Goal: Task Accomplishment & Management: Use online tool/utility

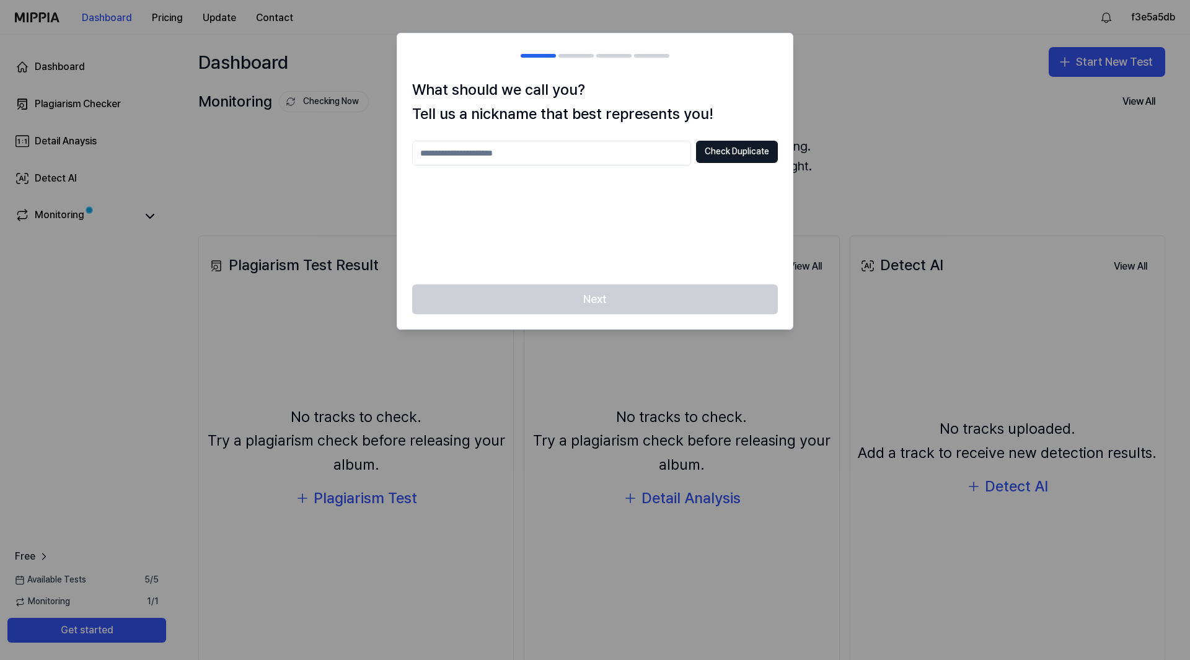
click at [500, 156] on input "text" at bounding box center [551, 153] width 279 height 25
click at [736, 154] on button "Check Duplicate" at bounding box center [737, 152] width 82 height 22
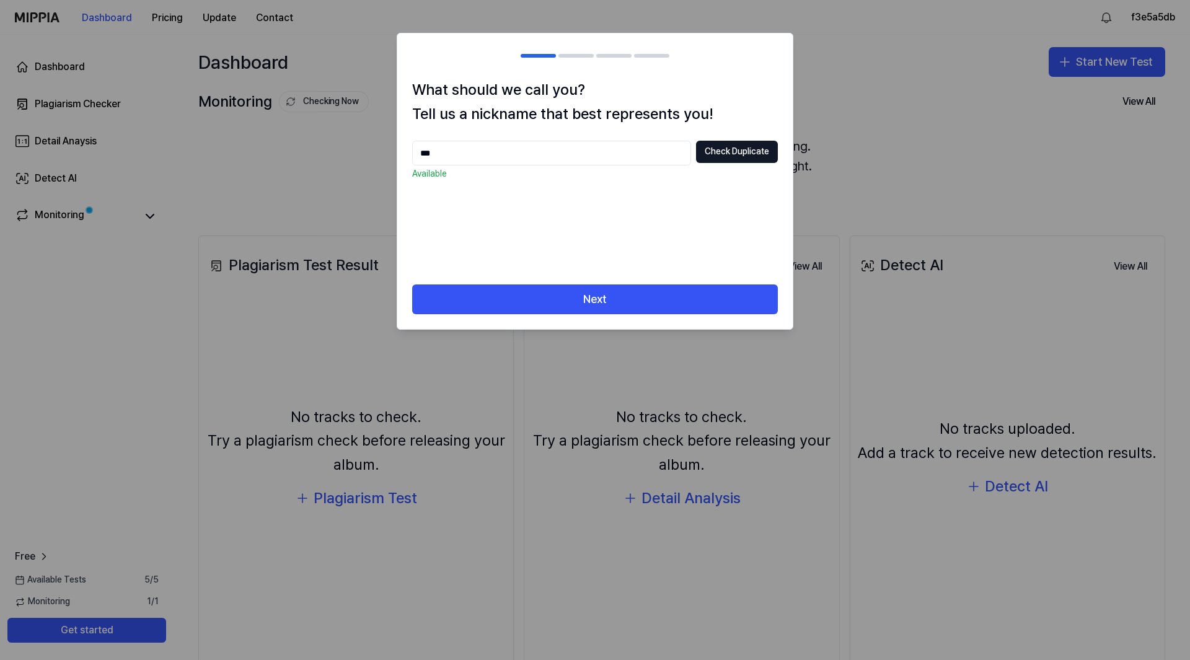
click at [511, 152] on input "***" at bounding box center [551, 153] width 279 height 25
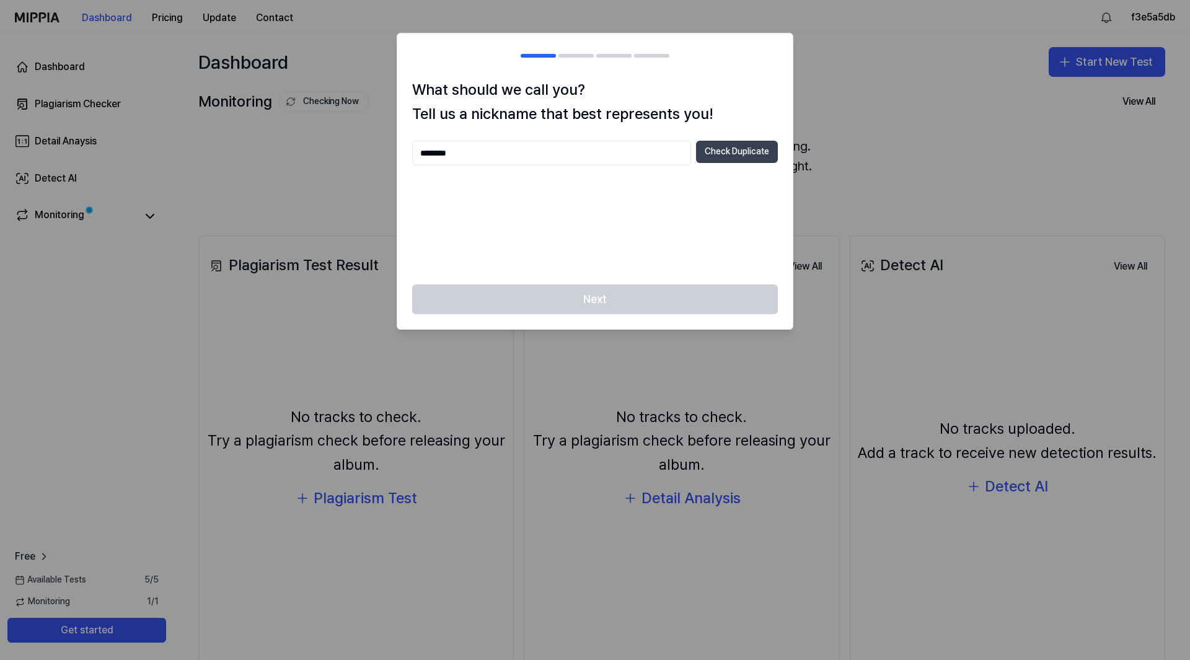
type input "********"
click at [756, 156] on button "Check Duplicate" at bounding box center [737, 152] width 82 height 22
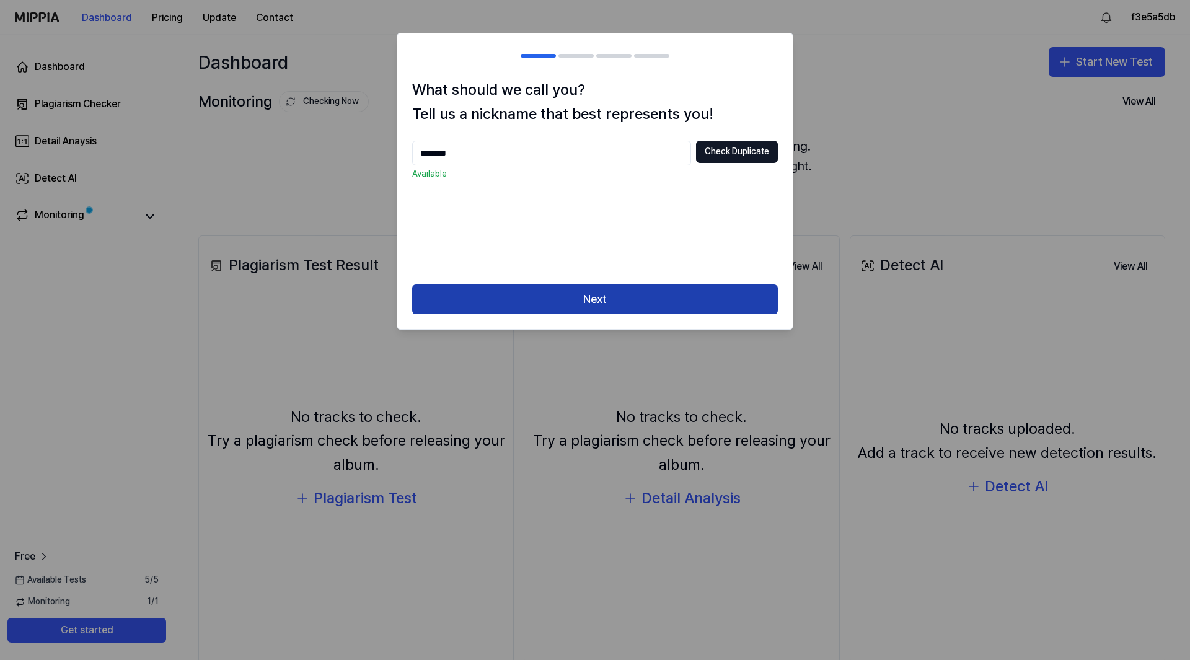
click at [627, 288] on button "Next" at bounding box center [595, 300] width 366 height 30
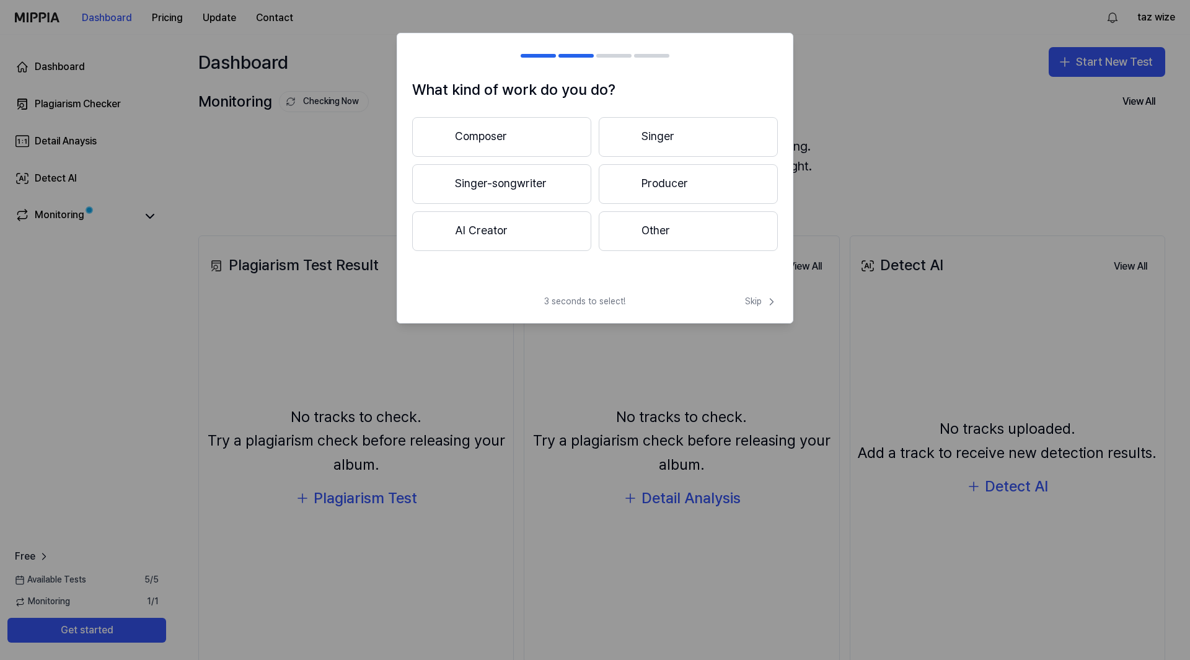
click at [556, 175] on button "Singer-songwriter" at bounding box center [501, 184] width 179 height 40
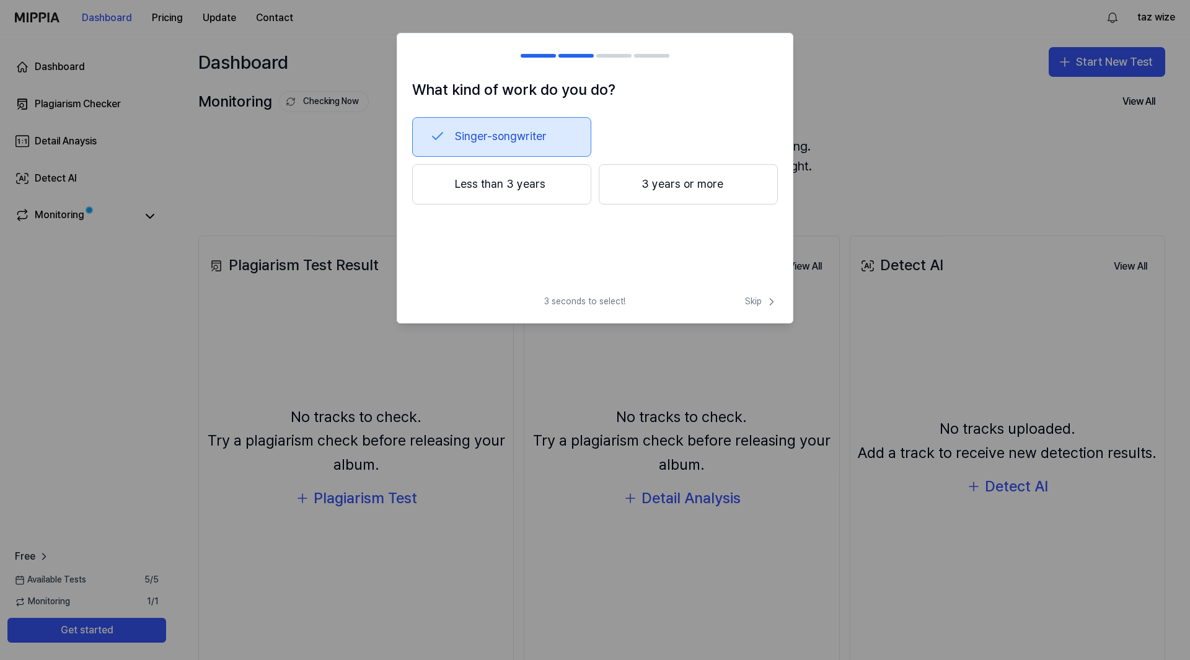
click at [710, 191] on button "3 years or more" at bounding box center [688, 184] width 179 height 41
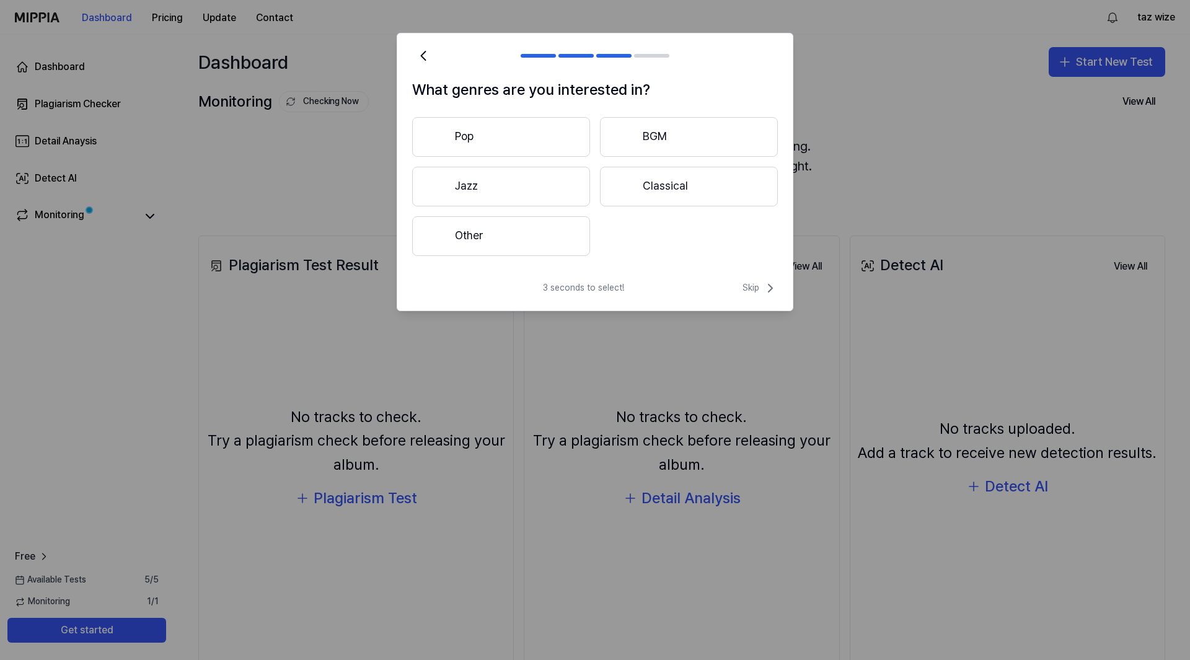
click at [509, 231] on button "Other" at bounding box center [501, 236] width 178 height 40
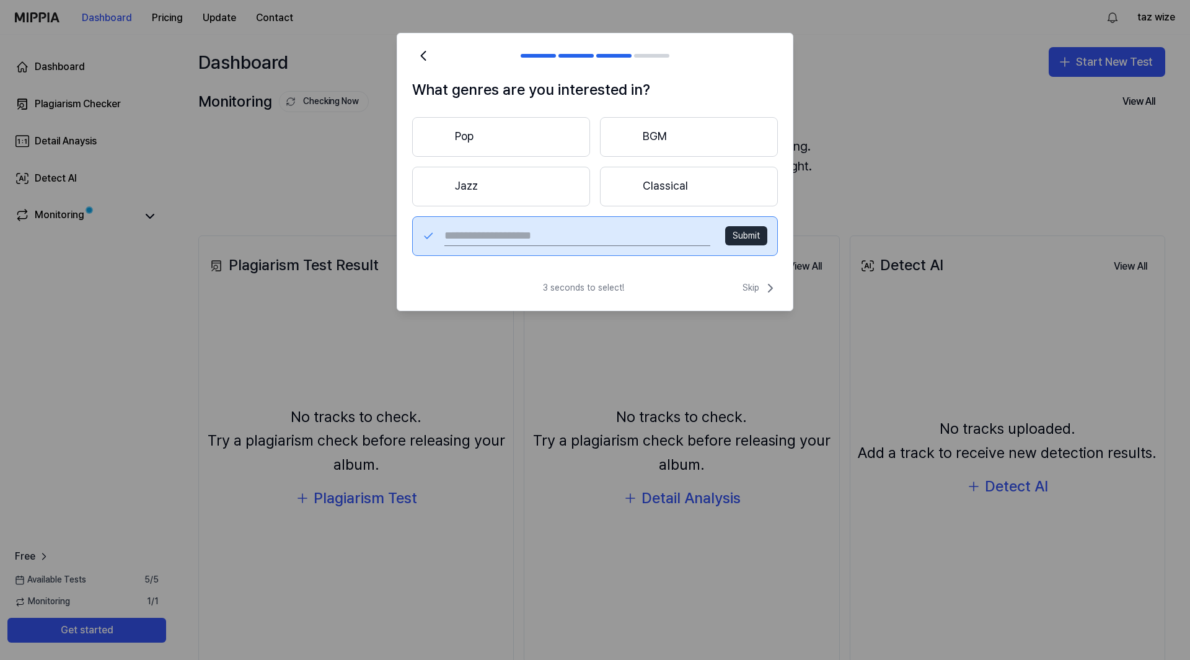
click at [505, 234] on input "text" at bounding box center [577, 236] width 266 height 20
type input "*******"
click at [757, 241] on button "Submit" at bounding box center [746, 236] width 42 height 20
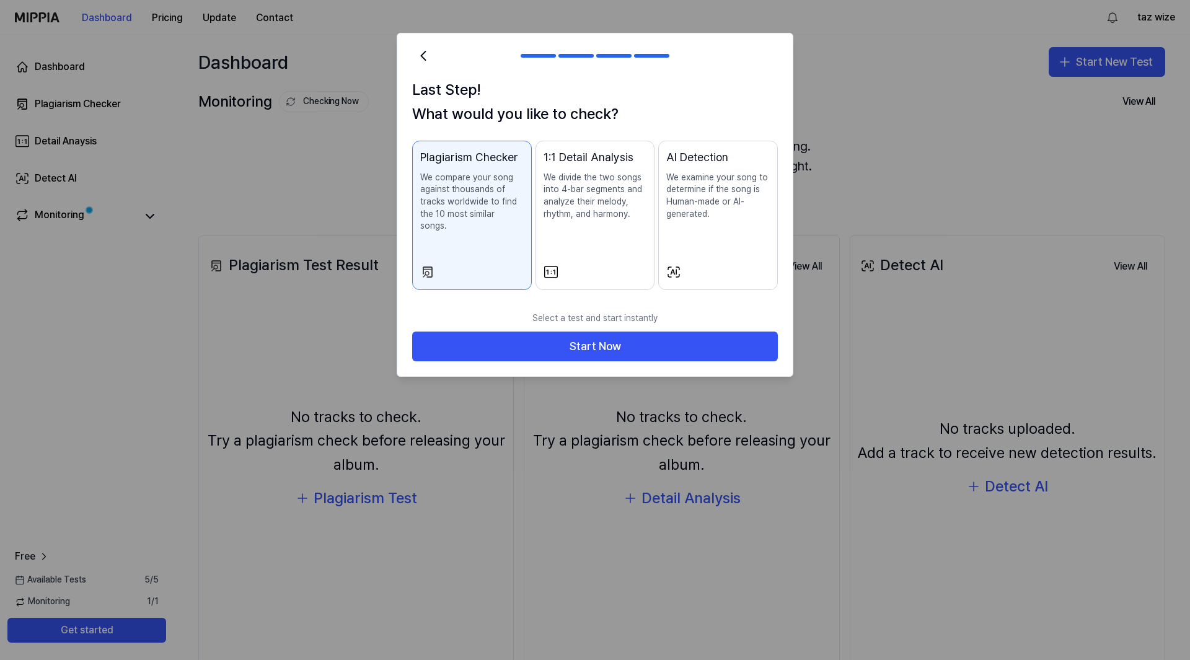
click at [601, 216] on p "We divide the two songs into 4-bar segments and analyze their melody, rhythm, a…" at bounding box center [596, 196] width 104 height 48
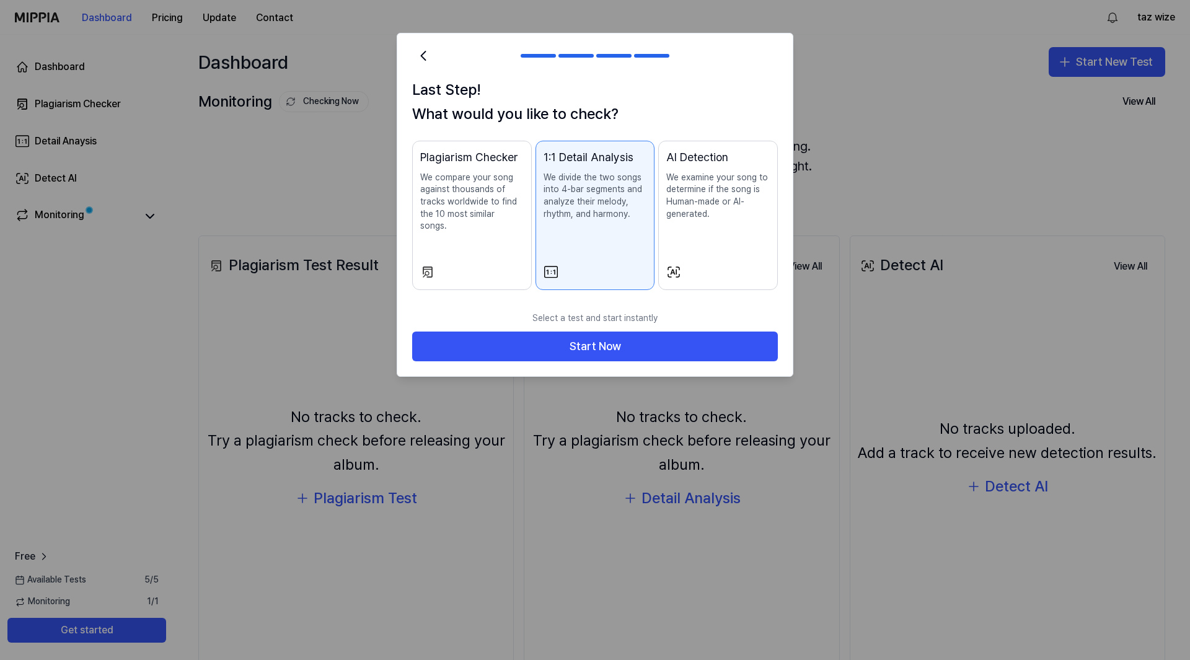
click at [462, 217] on p "We compare your song against thousands of tracks worldwide to find the 10 most …" at bounding box center [472, 202] width 104 height 61
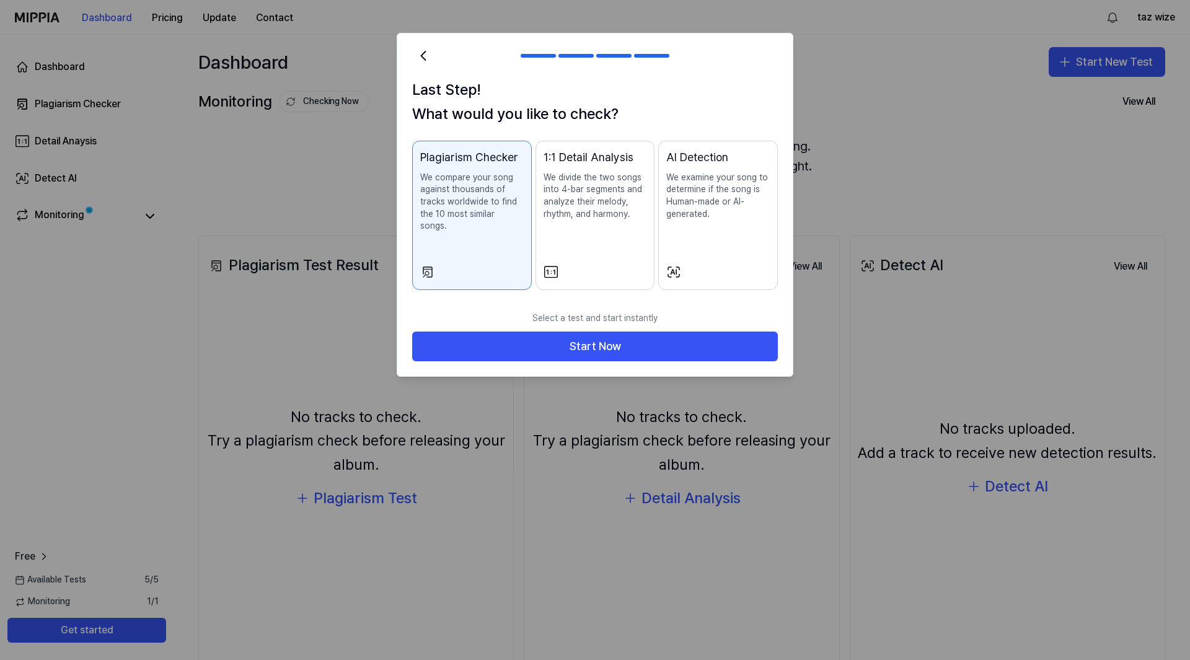
click at [581, 216] on p "We divide the two songs into 4-bar segments and analyze their melody, rhythm, a…" at bounding box center [596, 196] width 104 height 48
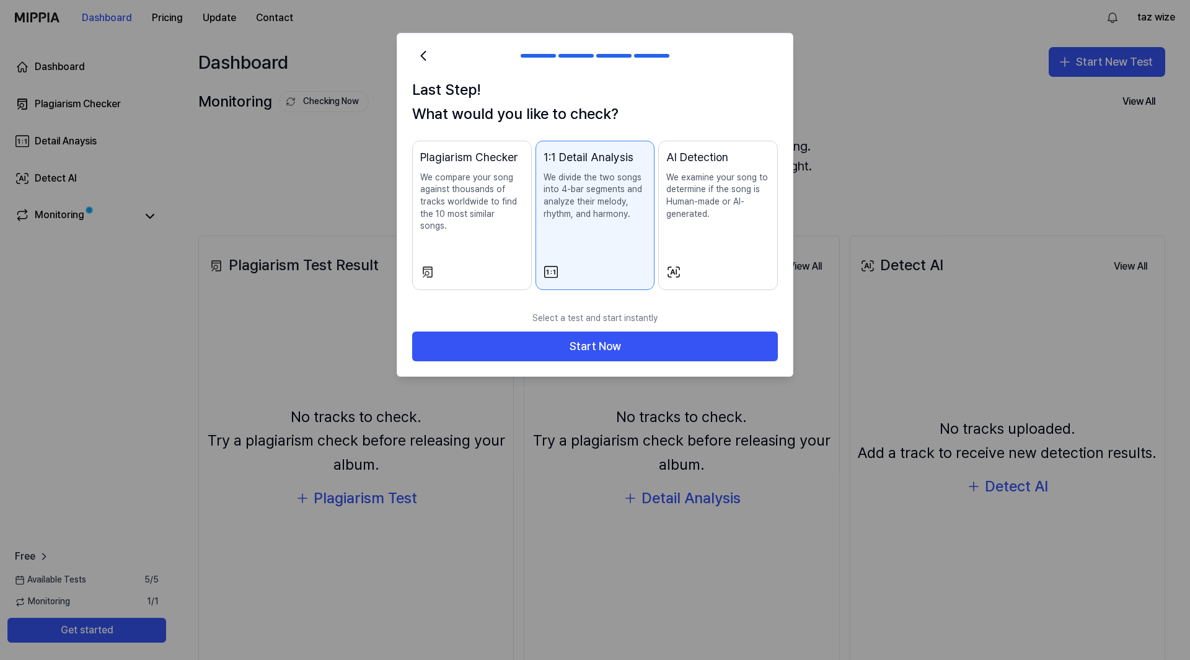
click at [477, 226] on div "Plagiarism Checker We compare your song against thousands of tracks worldwide t…" at bounding box center [472, 203] width 104 height 108
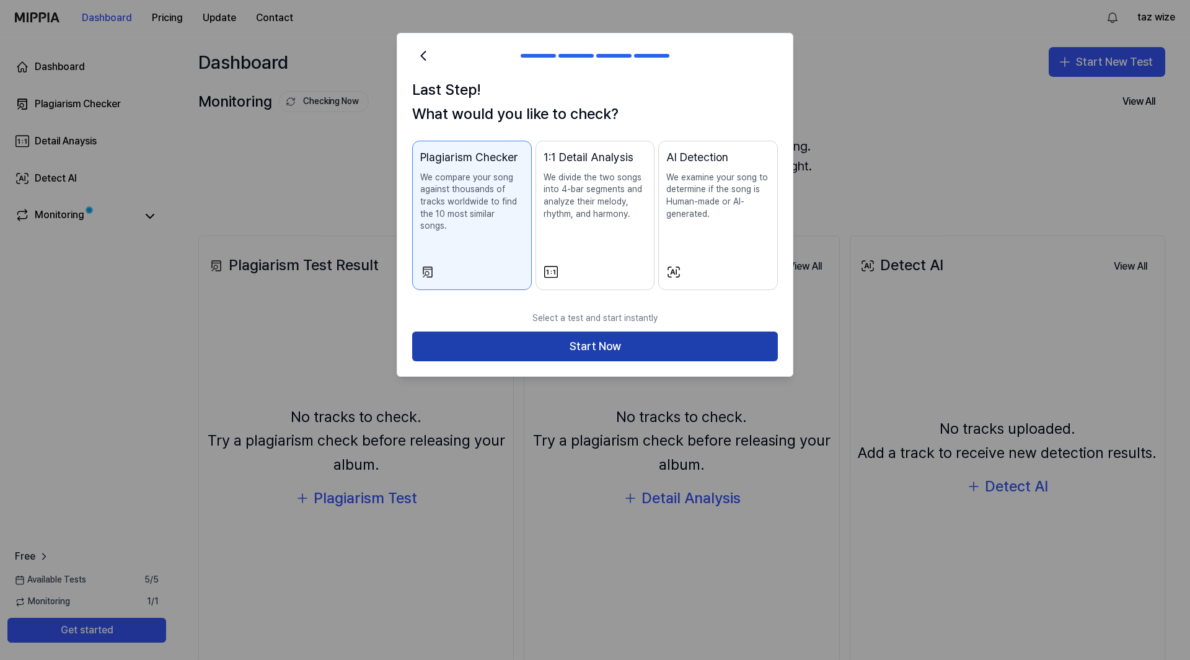
click at [565, 332] on button "Start Now" at bounding box center [595, 347] width 366 height 30
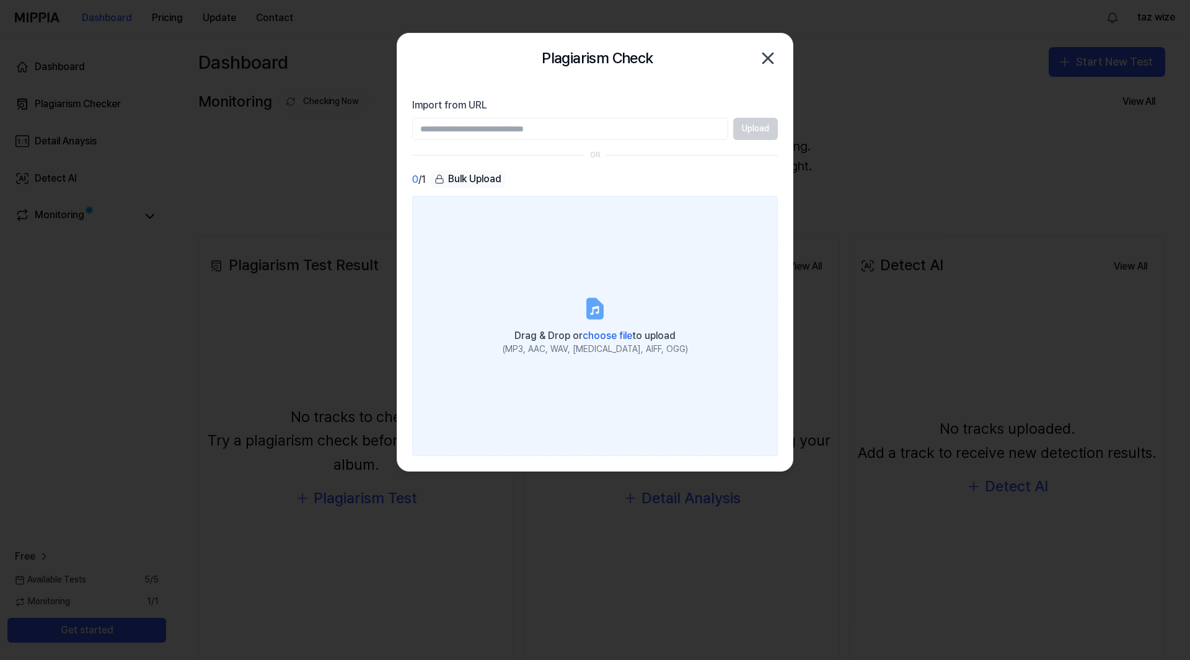
click at [595, 340] on span "choose file" at bounding box center [608, 336] width 50 height 12
click at [0, 0] on input "Drag & Drop or choose file to upload (MP3, AAC, WAV, [MEDICAL_DATA], AIFF, OGG)" at bounding box center [0, 0] width 0 height 0
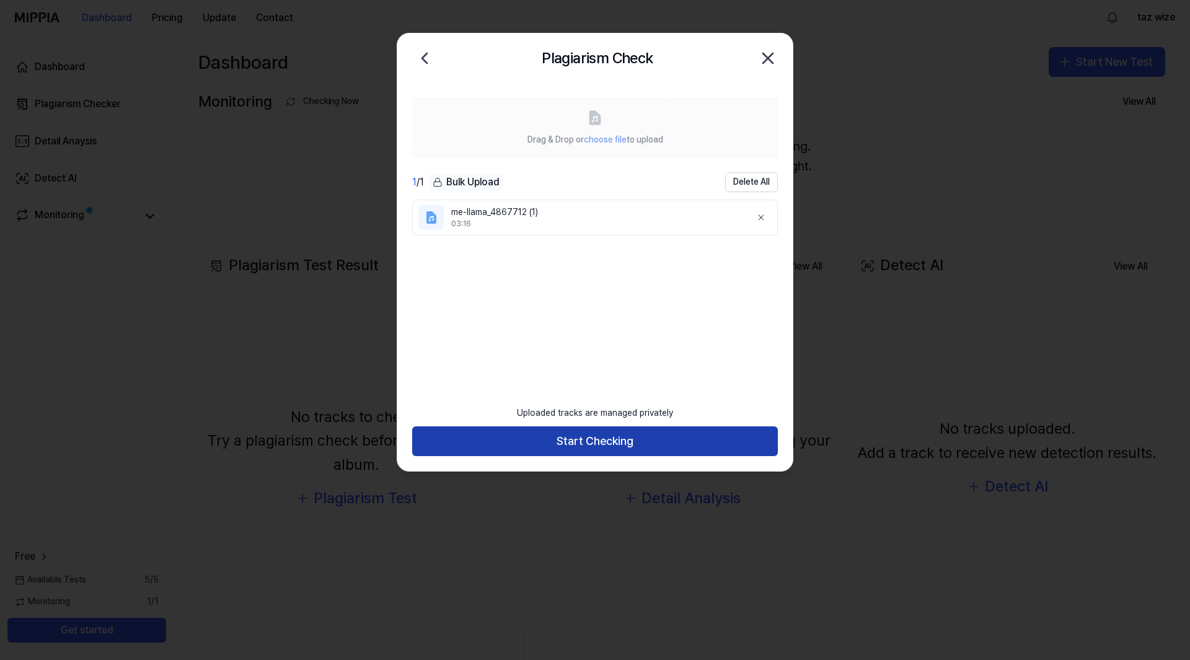
click at [614, 446] on button "Start Checking" at bounding box center [595, 441] width 366 height 30
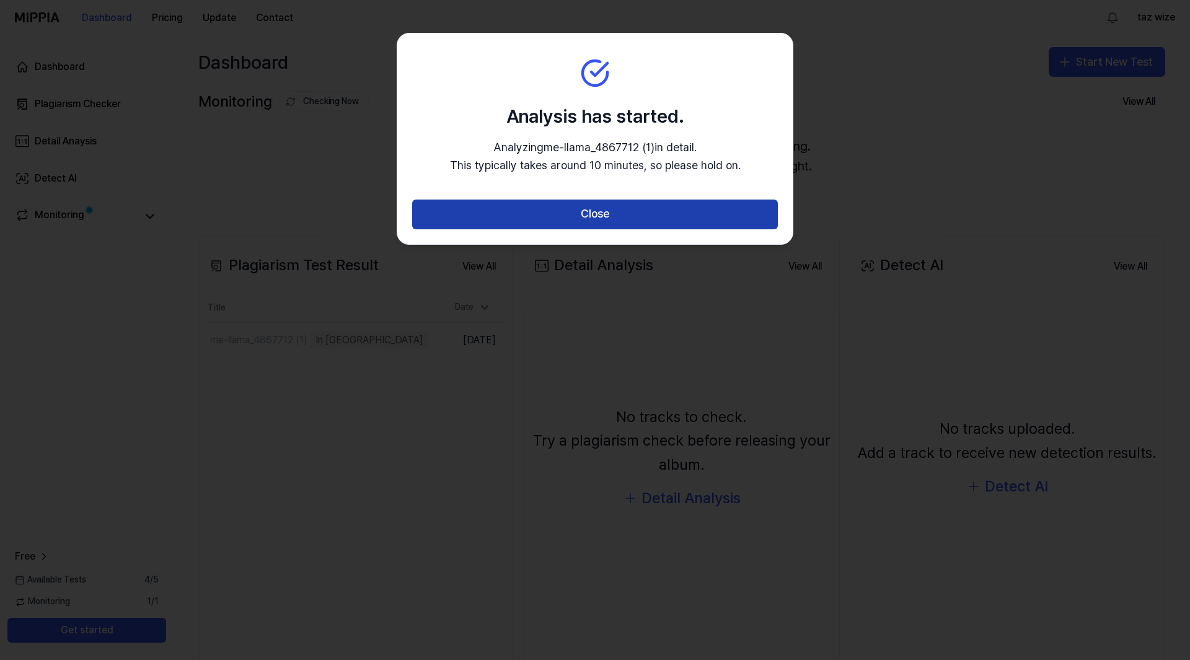
click at [603, 214] on button "Close" at bounding box center [595, 215] width 366 height 30
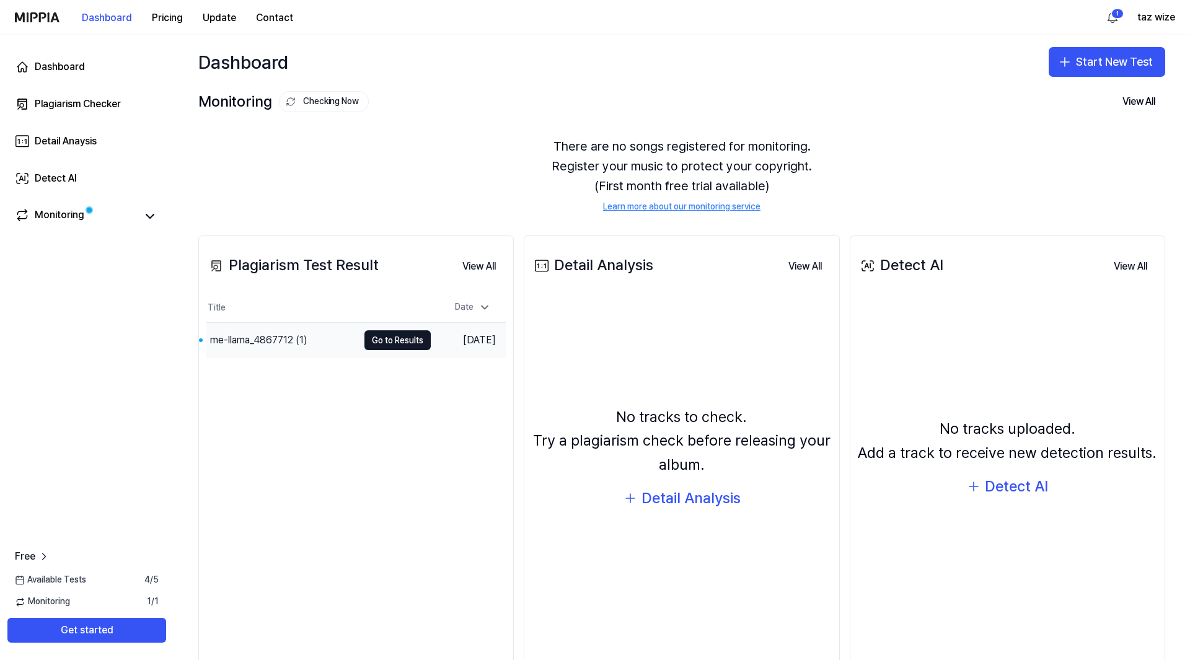
click at [273, 347] on div "me-llama_4867712 (1)" at bounding box center [258, 340] width 97 height 15
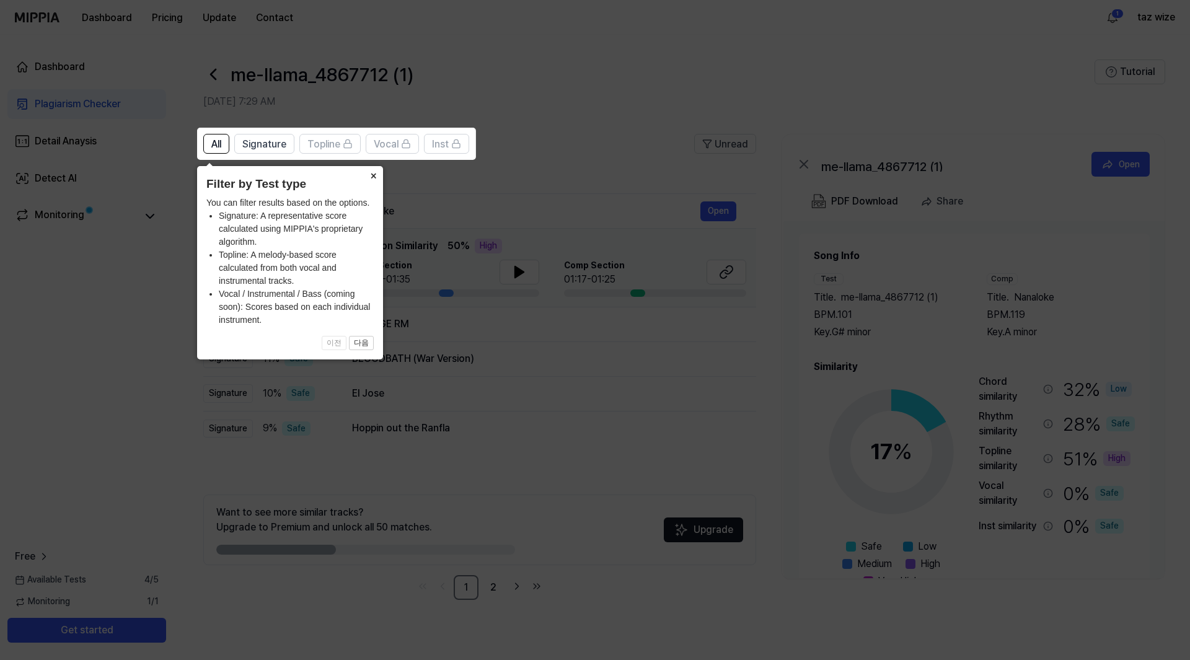
click at [372, 176] on button "×" at bounding box center [373, 174] width 20 height 17
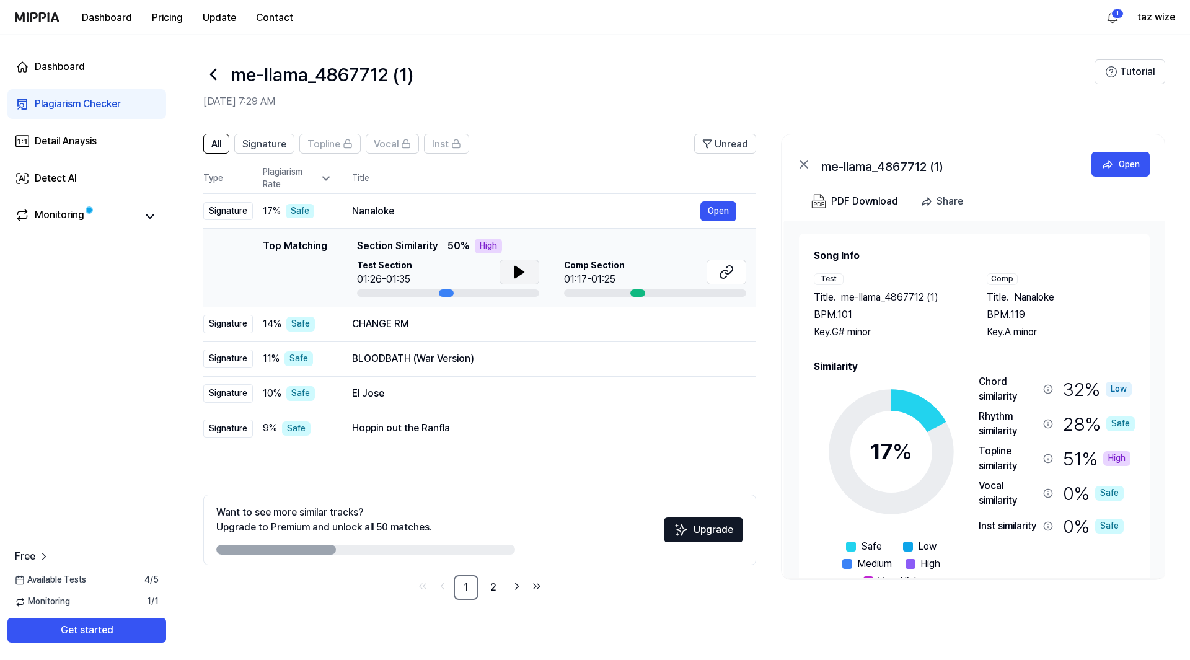
click at [520, 271] on icon at bounding box center [519, 272] width 9 height 11
click at [503, 328] on div "CHANGE RM" at bounding box center [526, 324] width 348 height 15
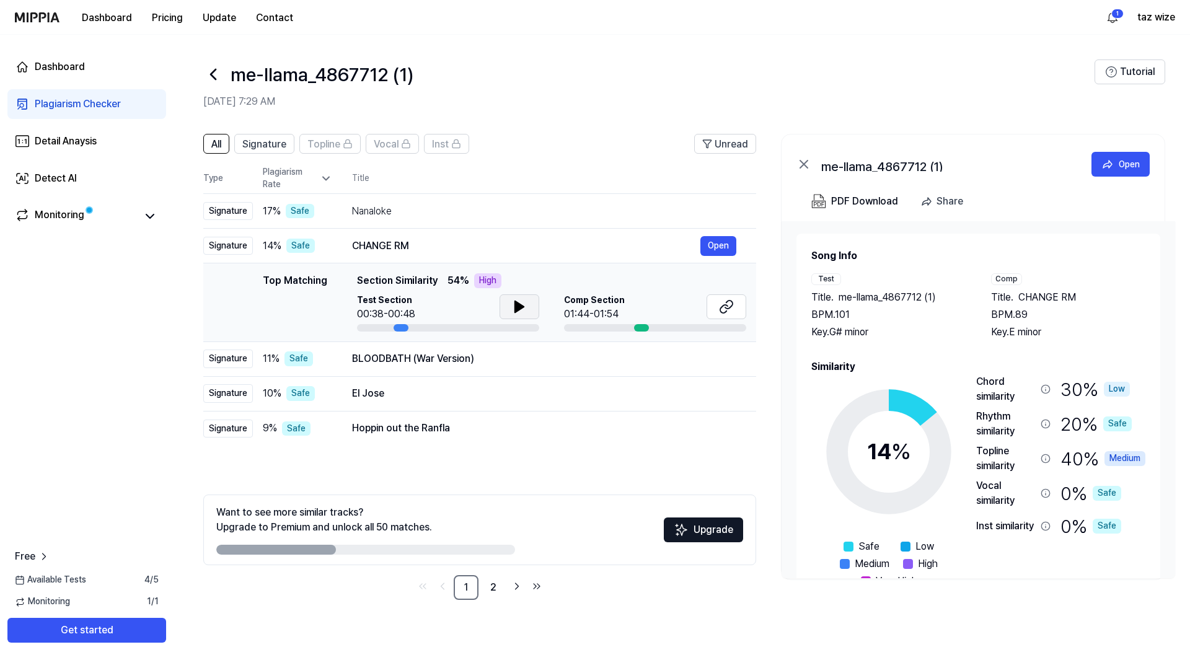
click at [516, 313] on icon at bounding box center [519, 306] width 15 height 15
click at [477, 363] on div "BLOODBATH (War Version)" at bounding box center [526, 358] width 348 height 15
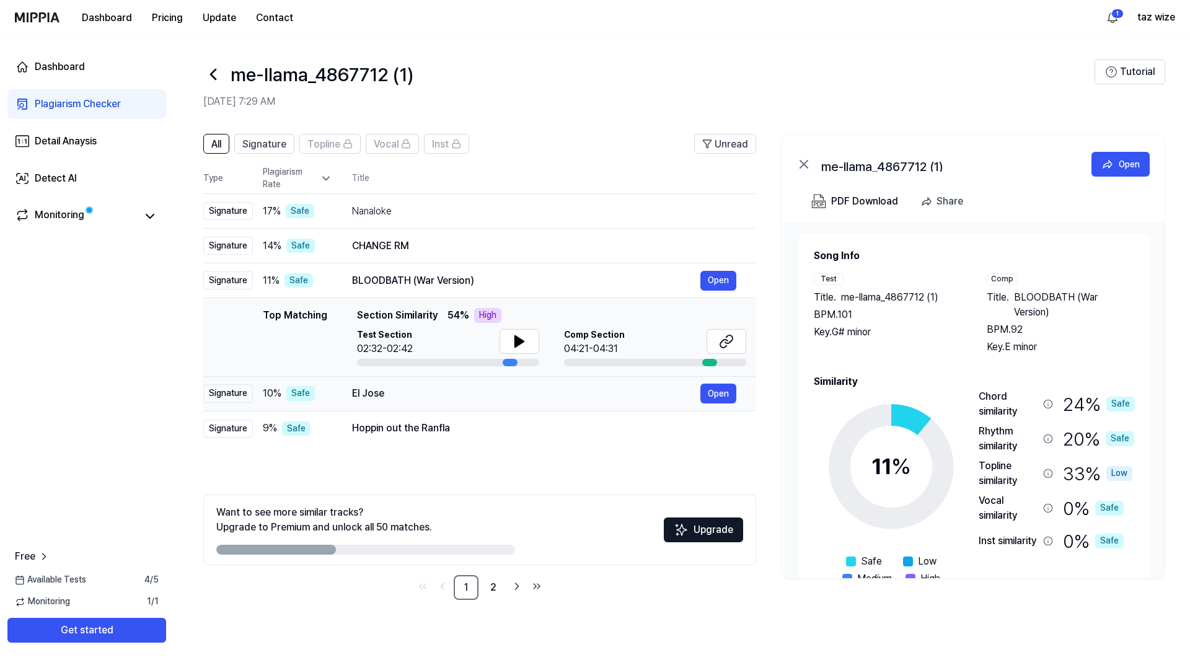
click at [498, 392] on div "El Jose" at bounding box center [526, 393] width 348 height 15
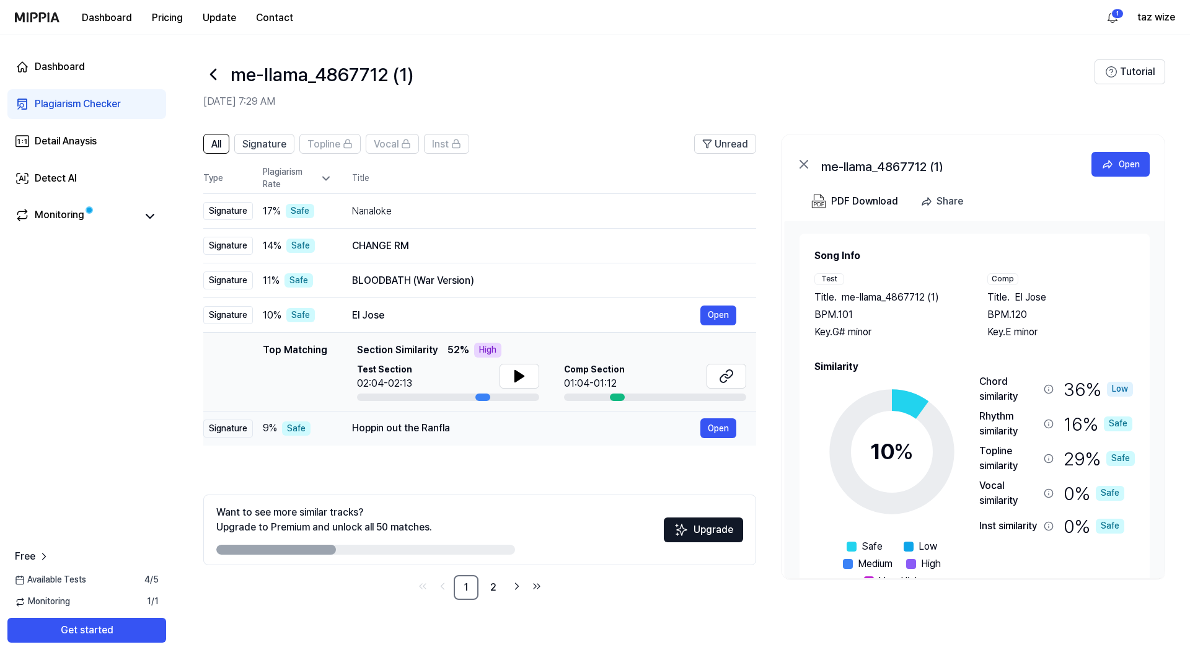
click at [489, 440] on td "Hoppin out the Ranfla Open" at bounding box center [544, 428] width 424 height 35
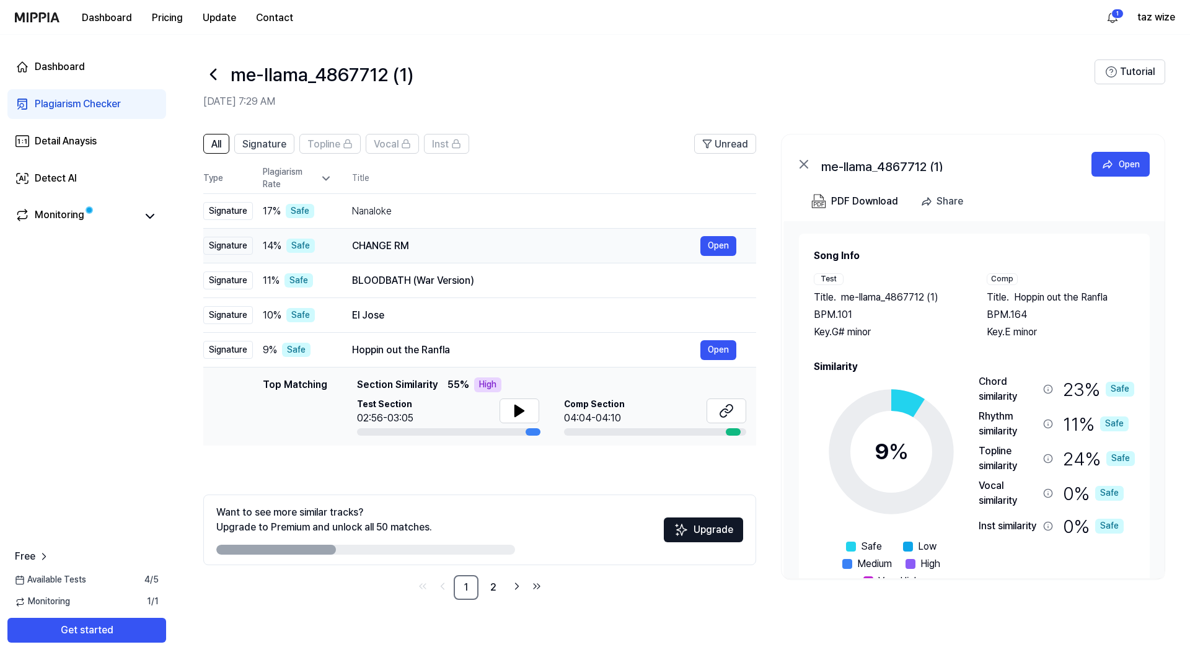
click at [494, 250] on div "CHANGE RM" at bounding box center [526, 246] width 348 height 15
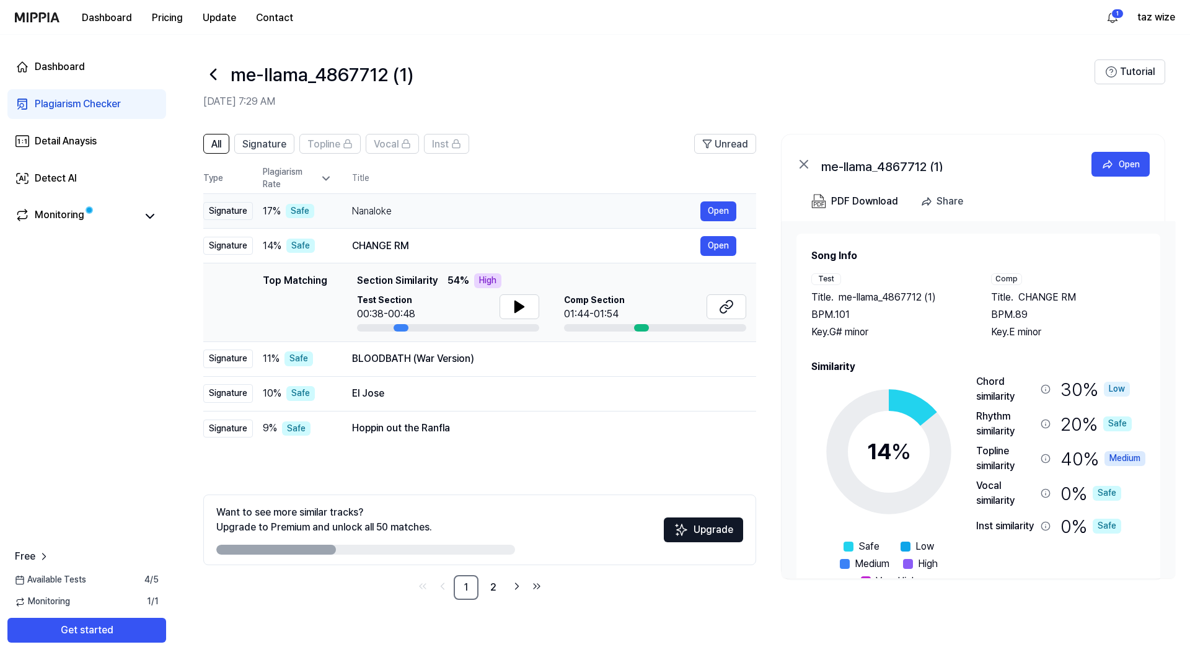
click at [498, 214] on div "Nanaloke" at bounding box center [526, 211] width 348 height 15
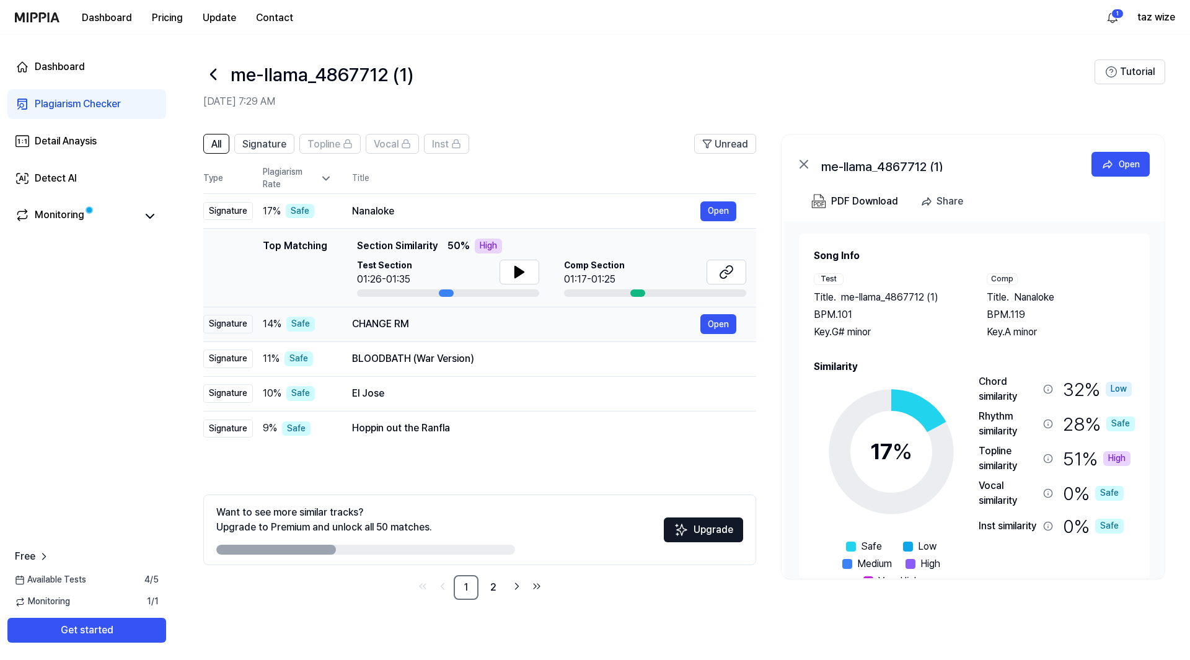
click at [480, 335] on td "CHANGE RM Open" at bounding box center [544, 324] width 424 height 35
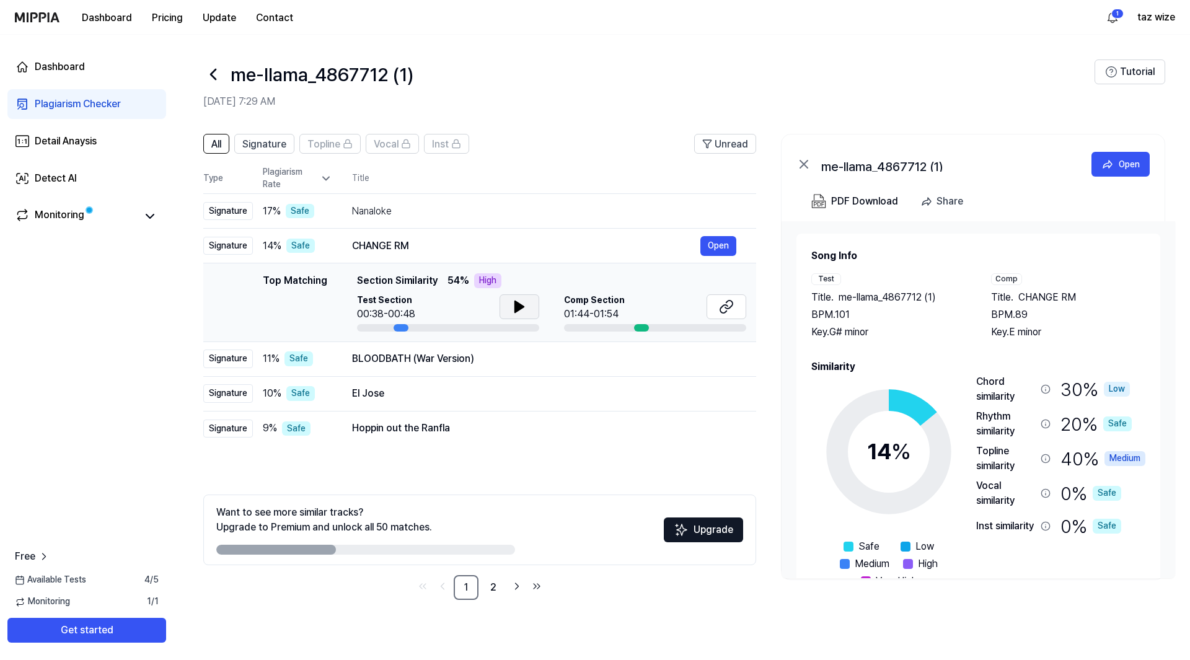
click at [518, 308] on icon at bounding box center [519, 306] width 9 height 11
click at [518, 308] on icon at bounding box center [517, 307] width 2 height 10
click at [717, 246] on button "Open" at bounding box center [718, 246] width 36 height 20
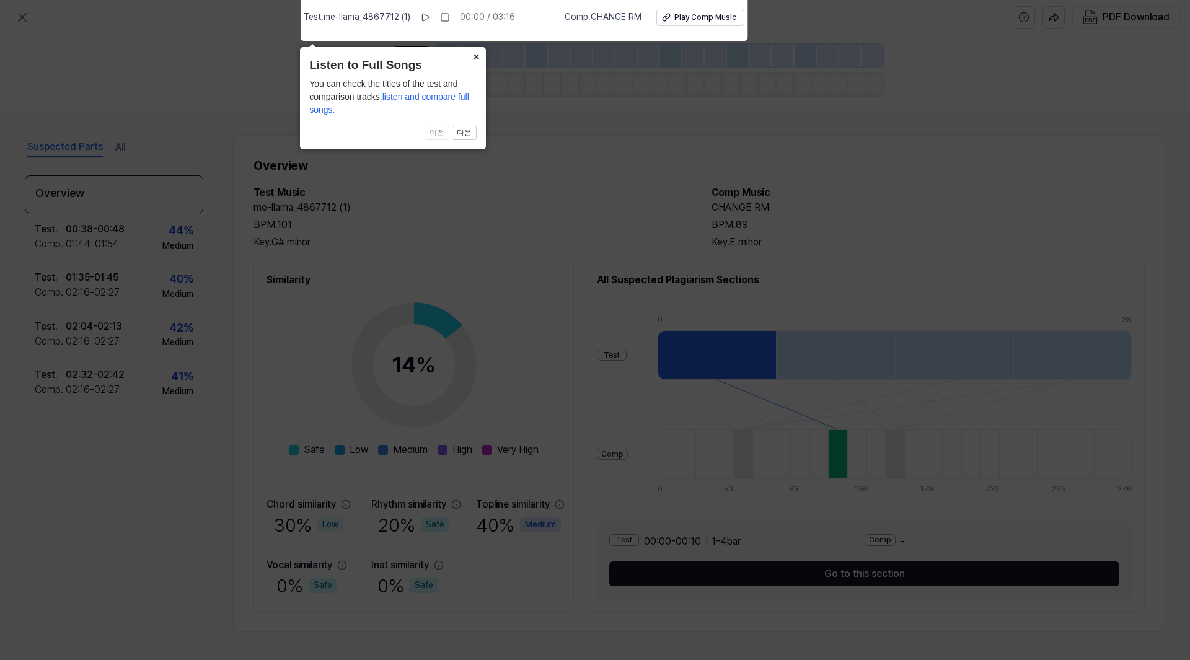
click at [479, 53] on button "×" at bounding box center [476, 55] width 20 height 17
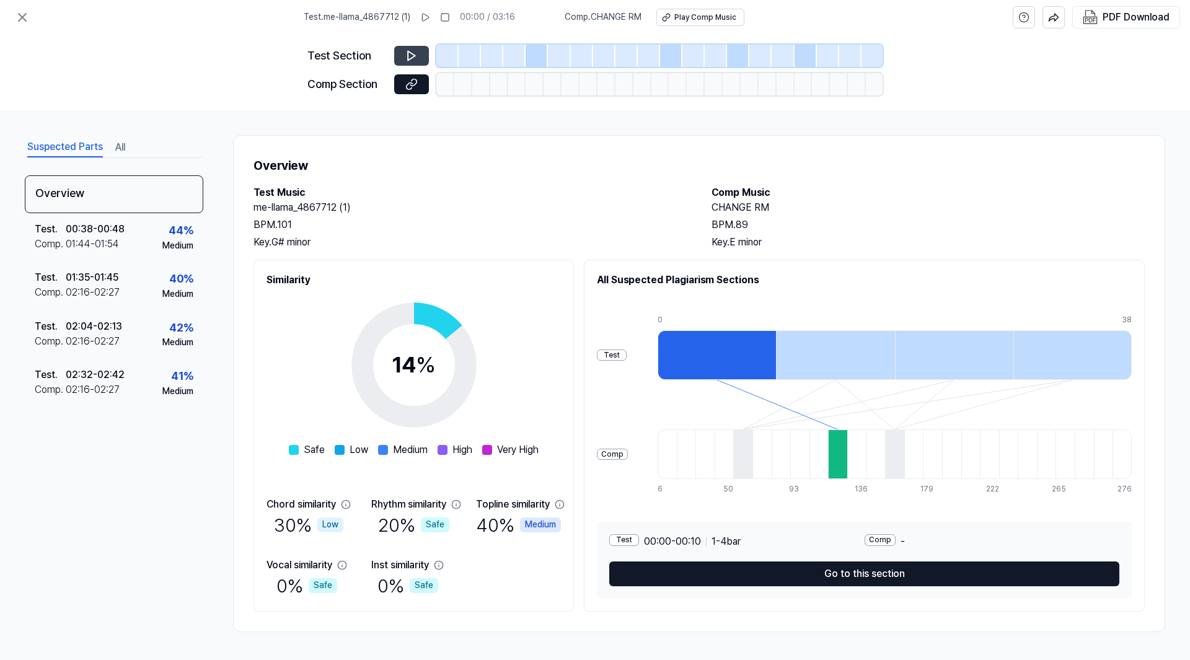
click at [414, 52] on icon at bounding box center [411, 56] width 12 height 12
click at [408, 64] on button at bounding box center [411, 56] width 35 height 20
click at [408, 60] on icon at bounding box center [411, 55] width 7 height 9
click at [408, 52] on icon at bounding box center [411, 55] width 7 height 9
click at [397, 79] on button at bounding box center [411, 84] width 35 height 20
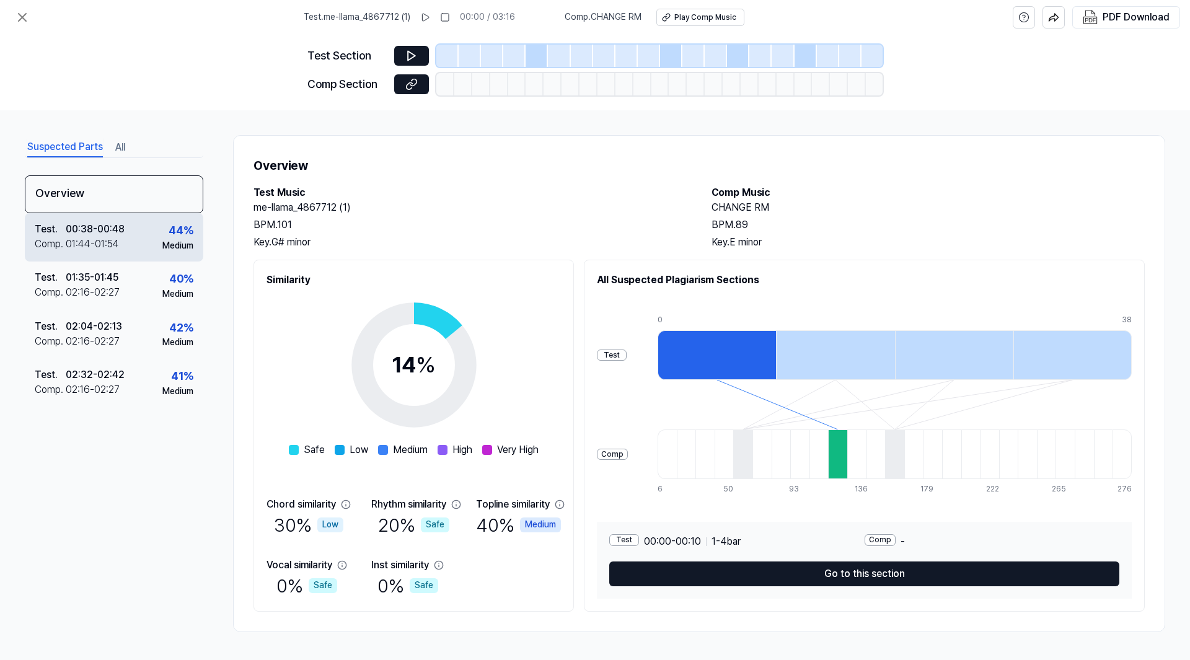
click at [120, 250] on div "Comp . 01:44 - 01:54" at bounding box center [80, 244] width 90 height 15
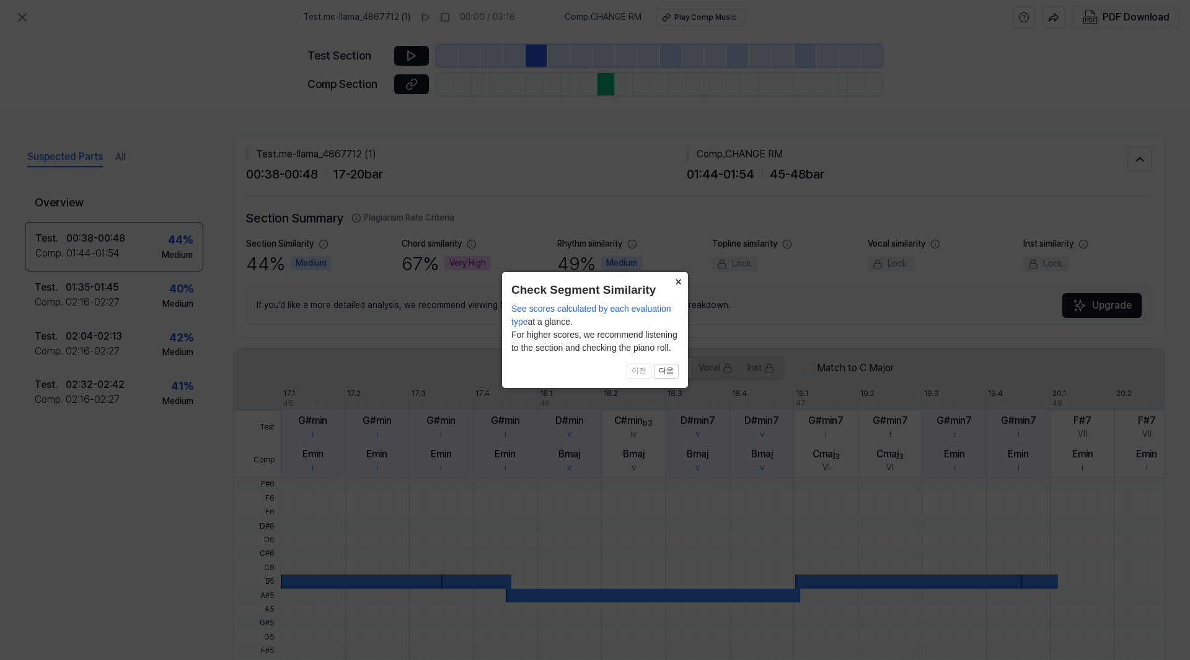
click at [675, 285] on button "×" at bounding box center [678, 280] width 20 height 17
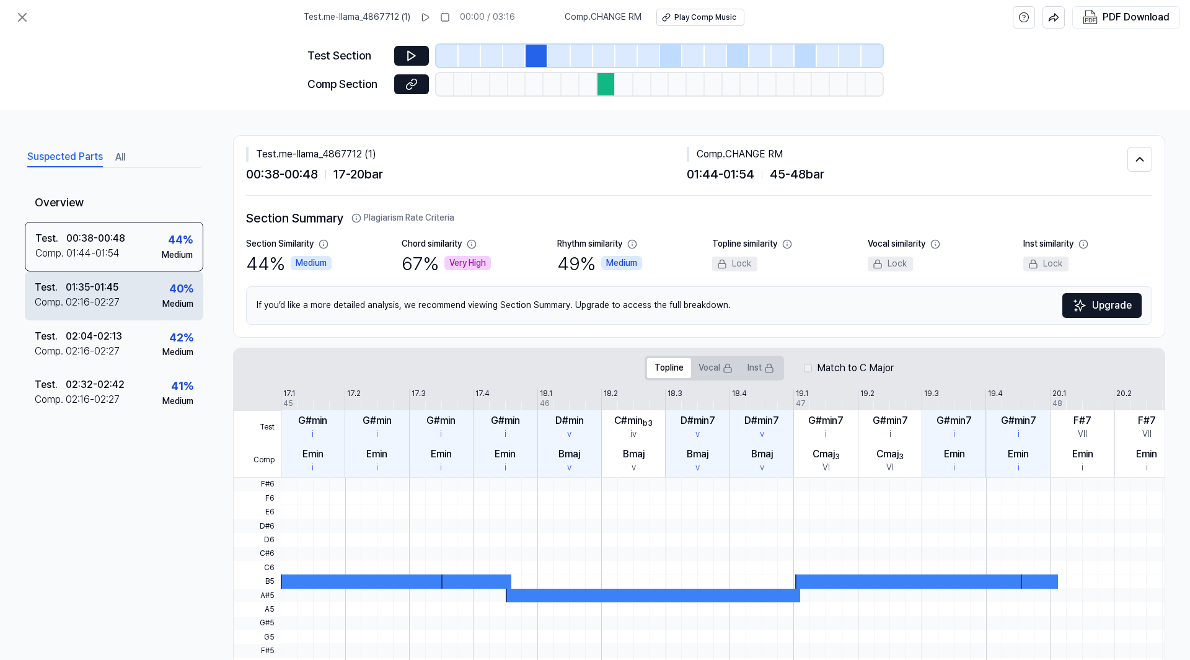
click at [97, 295] on div "02:16 - 02:27" at bounding box center [93, 302] width 54 height 15
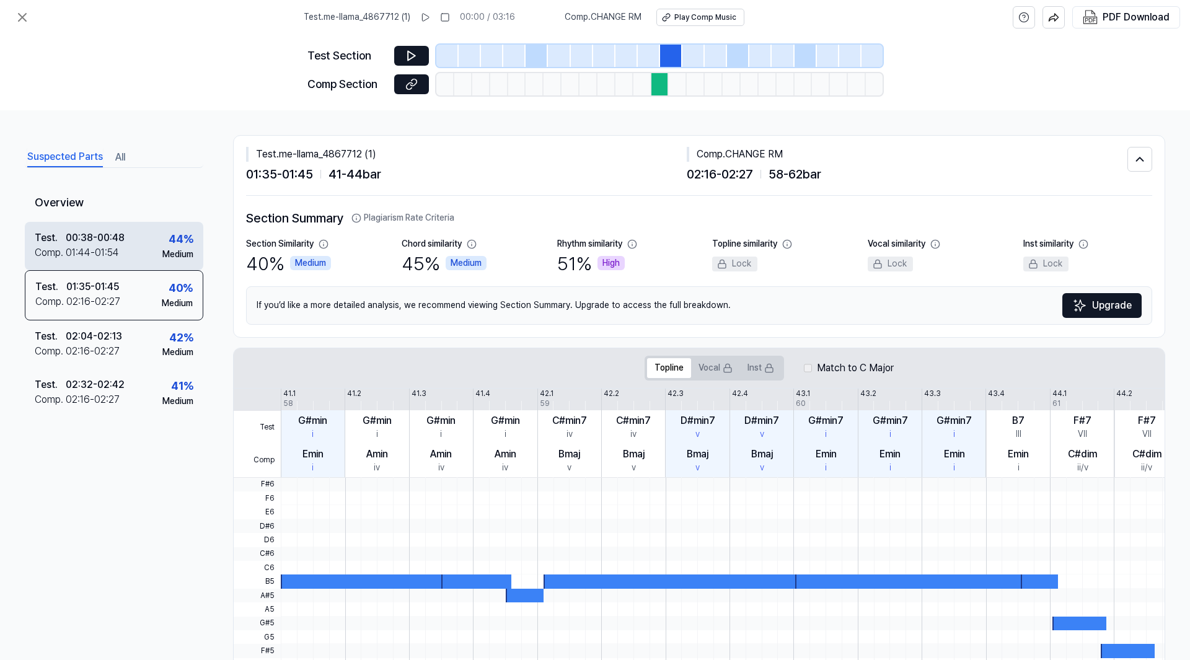
click at [115, 252] on div "01:44 - 01:54" at bounding box center [92, 252] width 53 height 15
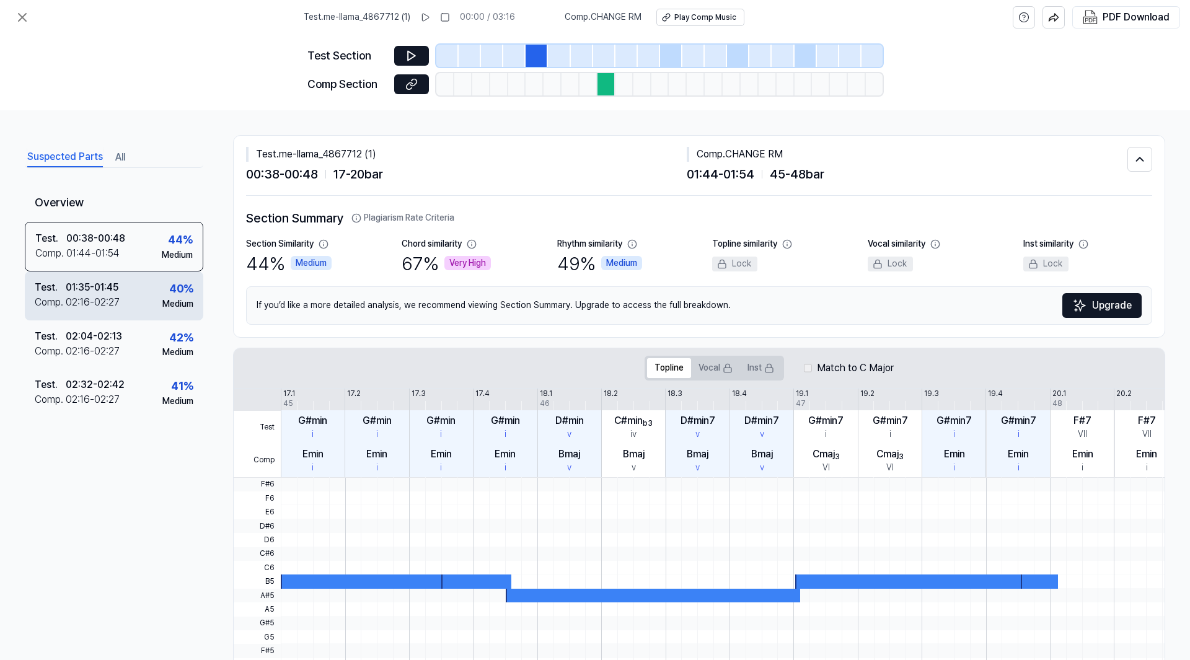
click at [113, 283] on div "01:35 - 01:45" at bounding box center [92, 287] width 53 height 15
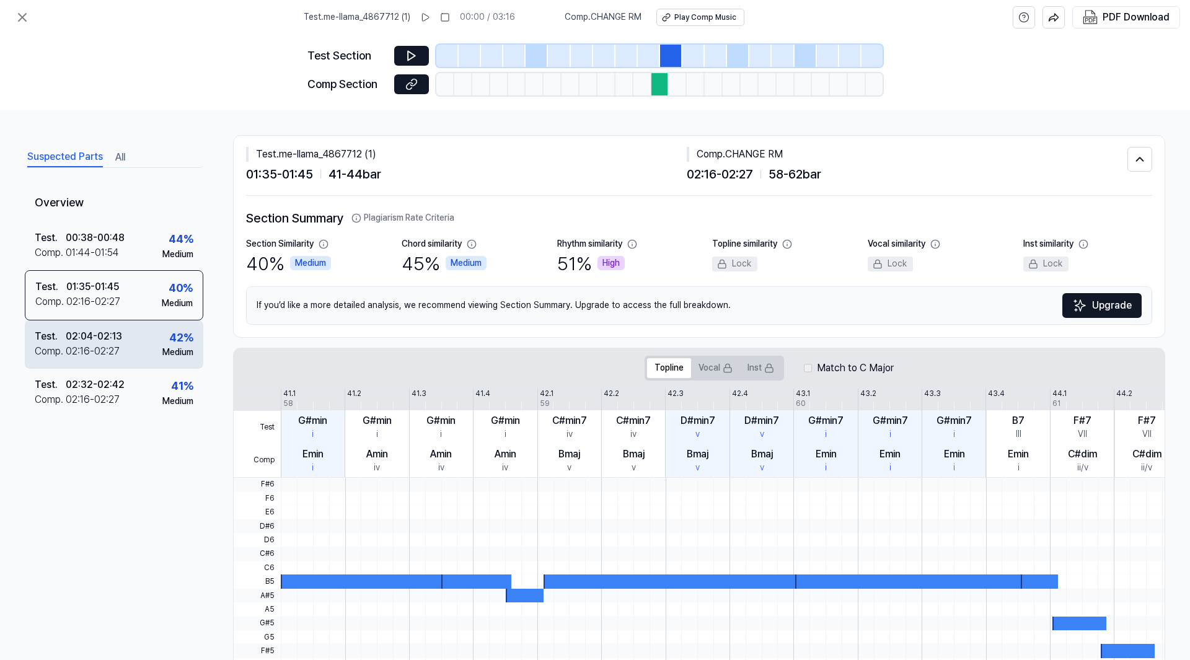
click at [121, 338] on div "02:04 - 02:13" at bounding box center [94, 336] width 56 height 15
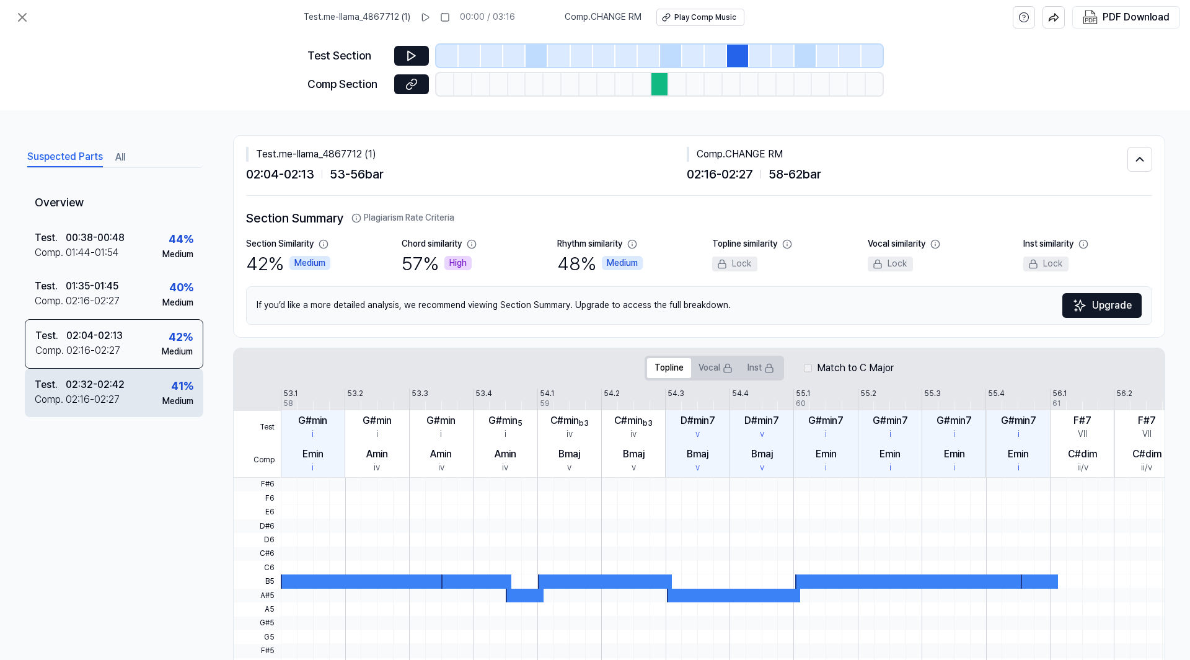
click at [125, 380] on div "Test . 02:32 - 02:42 Comp . 02:16 - 02:27 41 % Medium" at bounding box center [114, 393] width 179 height 48
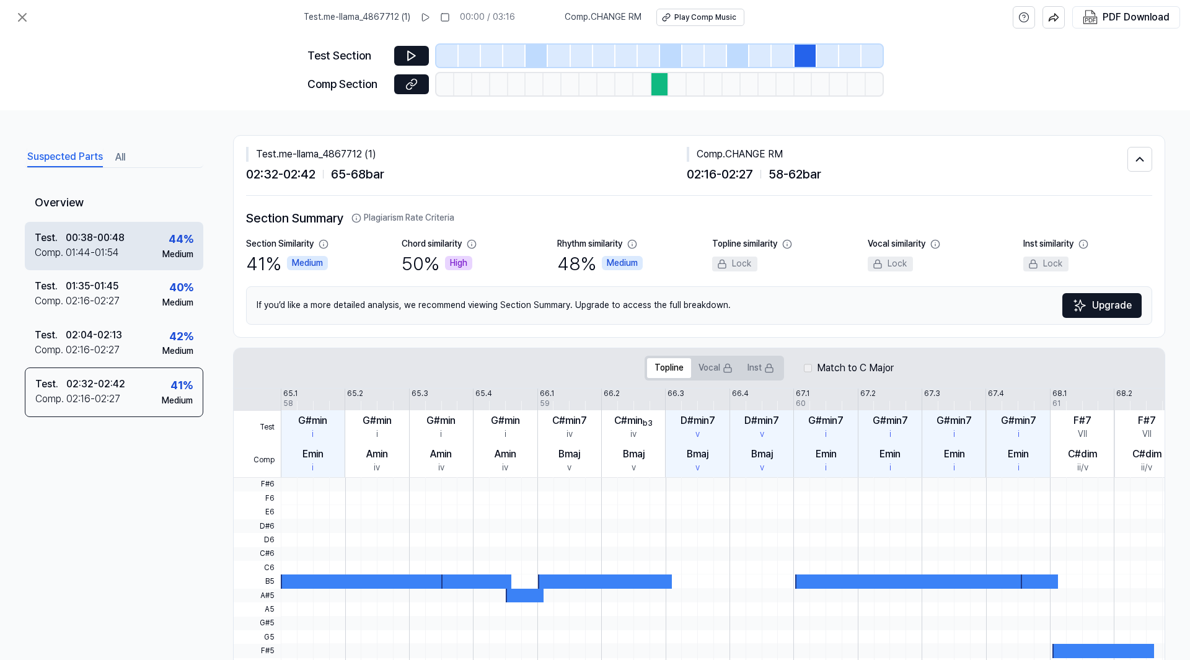
click at [126, 247] on div "Test . 00:38 - 00:48 Comp . 01:44 - 01:54 44 % Medium" at bounding box center [114, 246] width 179 height 48
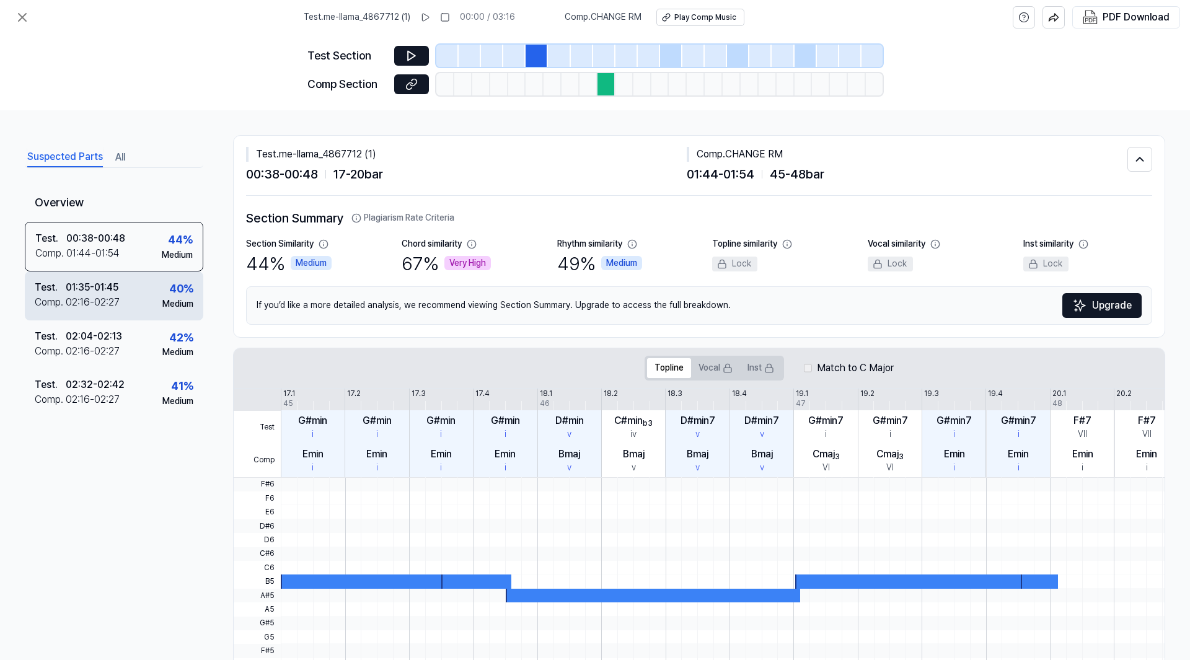
click at [133, 292] on div "Test . 01:35 - 01:45 Comp . 02:16 - 02:27 40 % Medium" at bounding box center [114, 296] width 179 height 48
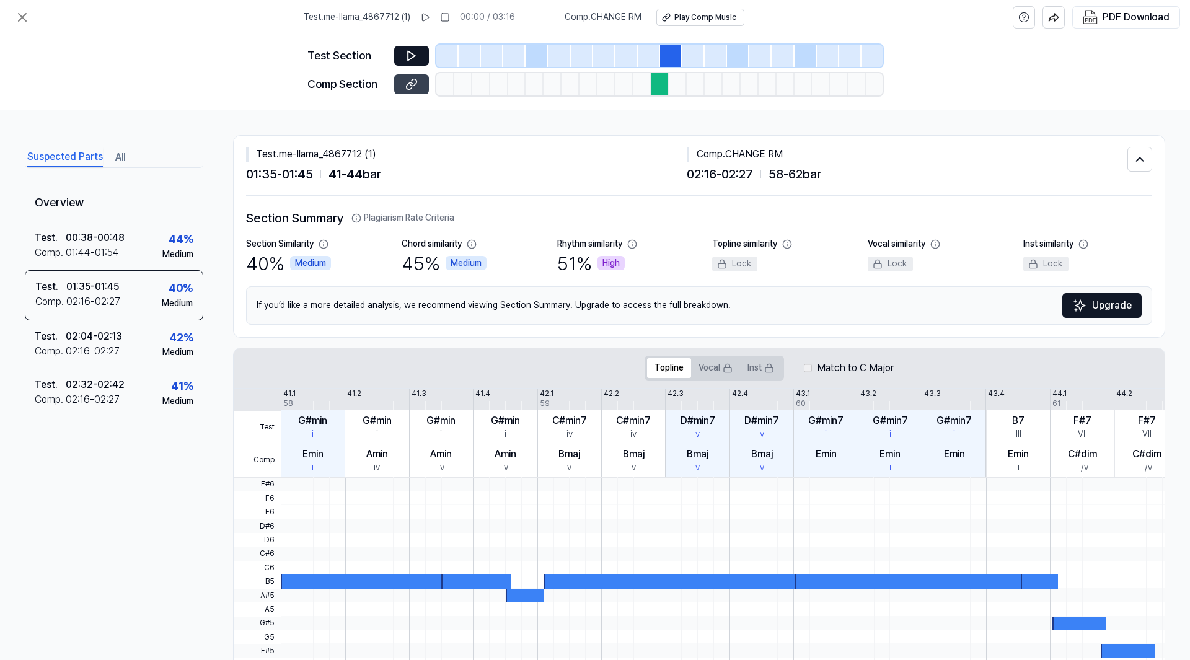
click at [409, 80] on icon at bounding box center [411, 84] width 12 height 12
click at [22, 27] on button at bounding box center [22, 17] width 25 height 25
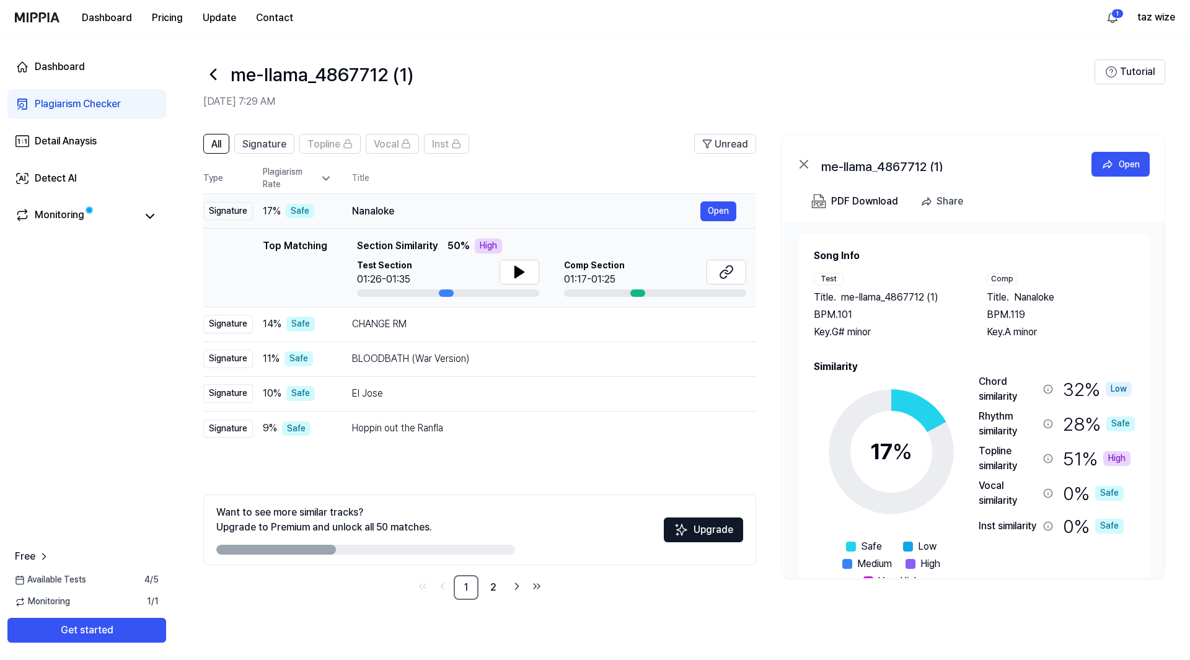
click at [456, 204] on div "Nanaloke" at bounding box center [526, 211] width 348 height 15
click at [404, 209] on div "Nanaloke" at bounding box center [526, 211] width 348 height 15
click at [387, 215] on div "Nanaloke" at bounding box center [526, 211] width 348 height 15
click at [728, 211] on button "Open" at bounding box center [718, 211] width 36 height 20
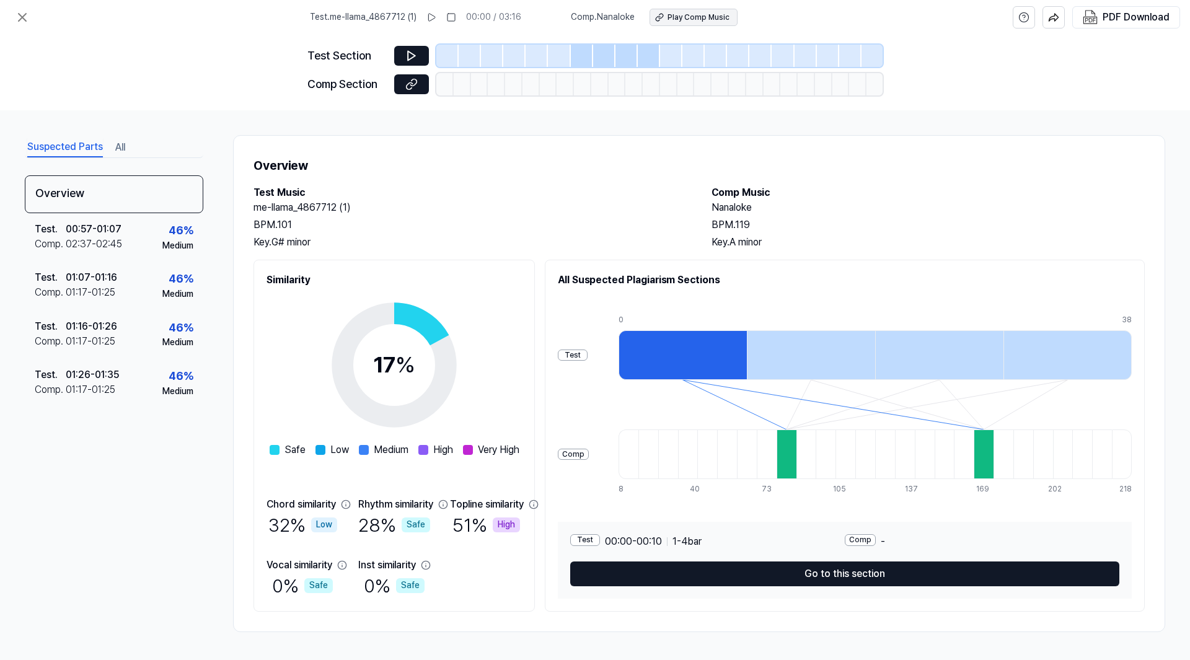
click at [711, 20] on div "Play Comp Music" at bounding box center [699, 17] width 62 height 11
click at [84, 293] on div "01:17 - 01:25" at bounding box center [91, 292] width 50 height 15
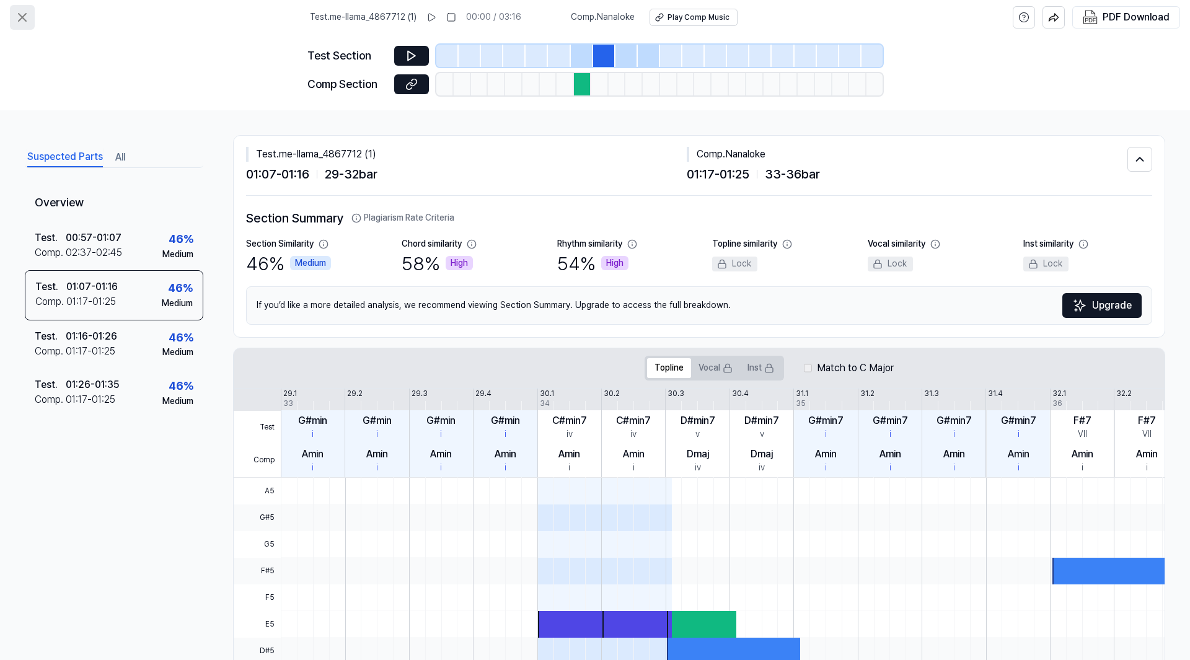
click at [24, 24] on icon at bounding box center [22, 17] width 15 height 15
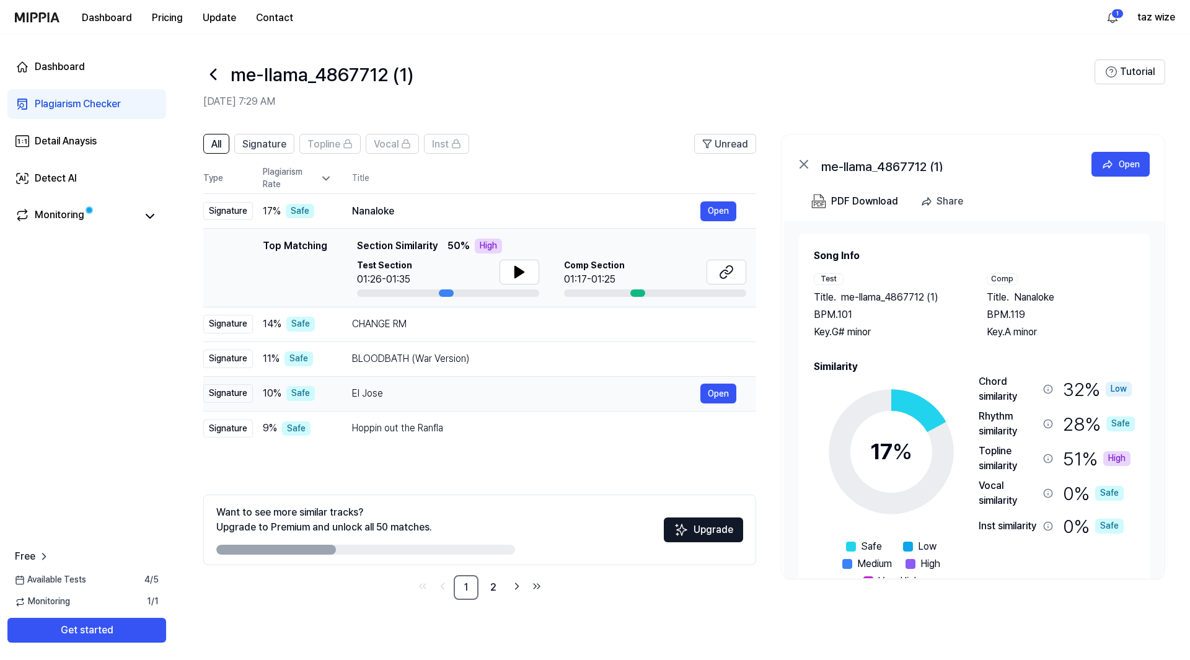
click at [428, 400] on div "El Jose" at bounding box center [526, 393] width 348 height 15
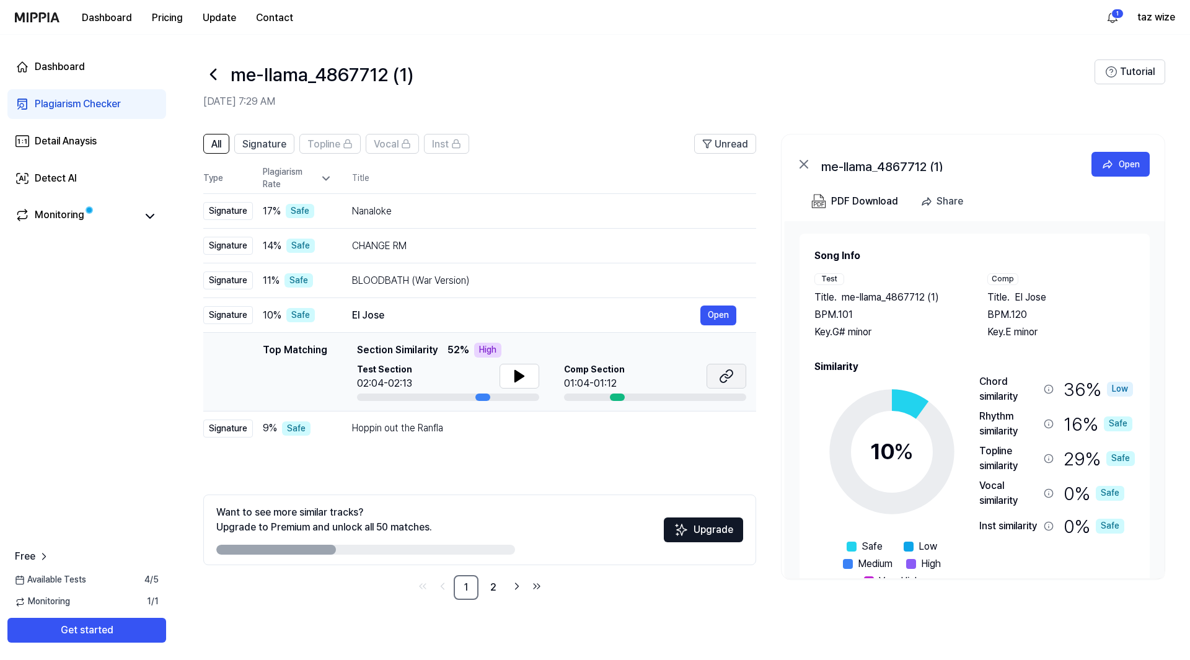
click at [728, 371] on icon at bounding box center [726, 376] width 15 height 15
click at [520, 376] on icon at bounding box center [519, 376] width 9 height 11
click at [521, 376] on icon at bounding box center [522, 376] width 2 height 10
click at [456, 284] on div "BLOODBATH (War Version)" at bounding box center [526, 280] width 348 height 15
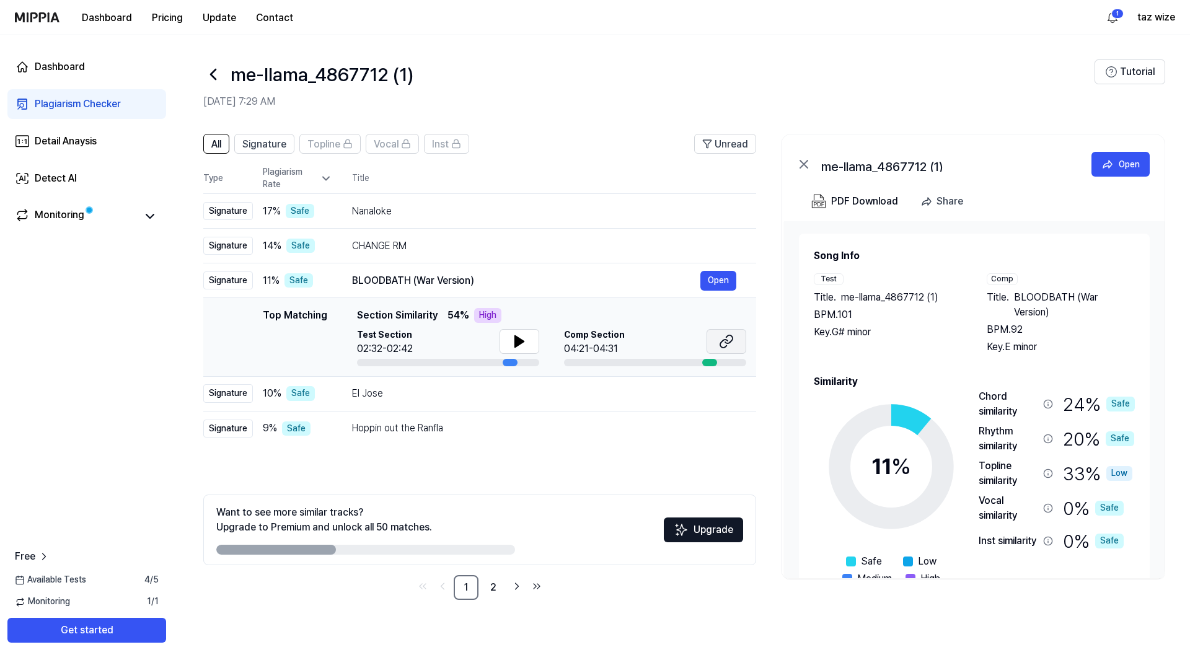
click at [721, 345] on icon at bounding box center [723, 344] width 7 height 8
click at [400, 428] on div "Hoppin out the Ranfla" at bounding box center [526, 428] width 348 height 15
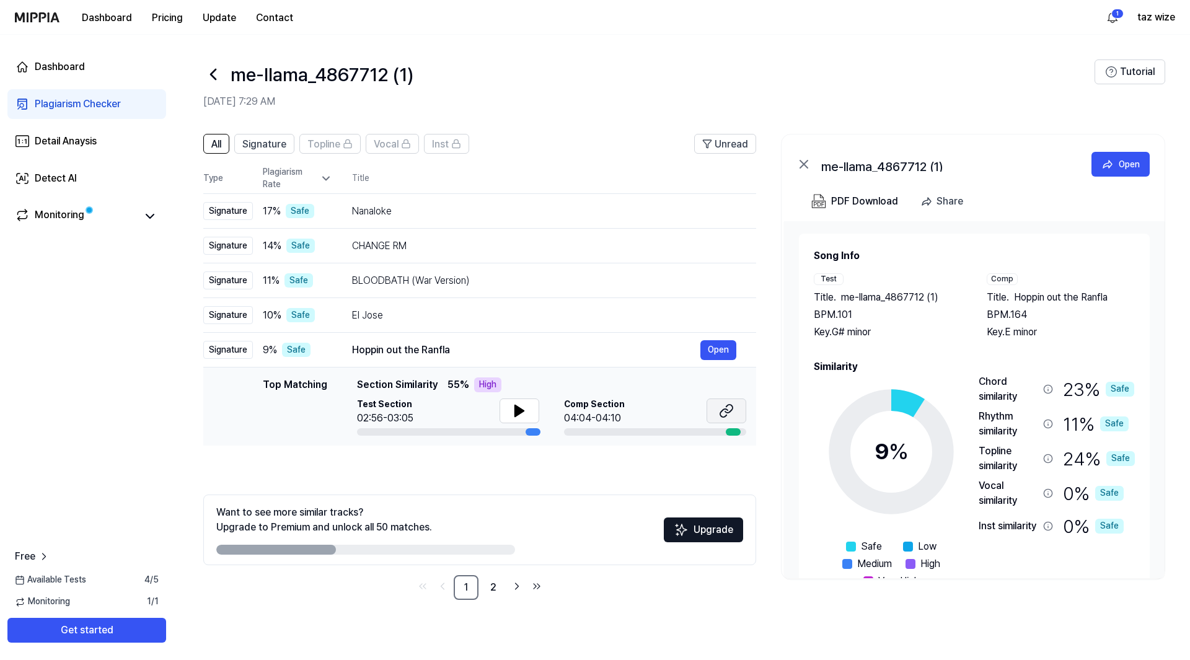
click at [726, 421] on button at bounding box center [727, 411] width 40 height 25
click at [495, 588] on link "2" at bounding box center [493, 587] width 25 height 25
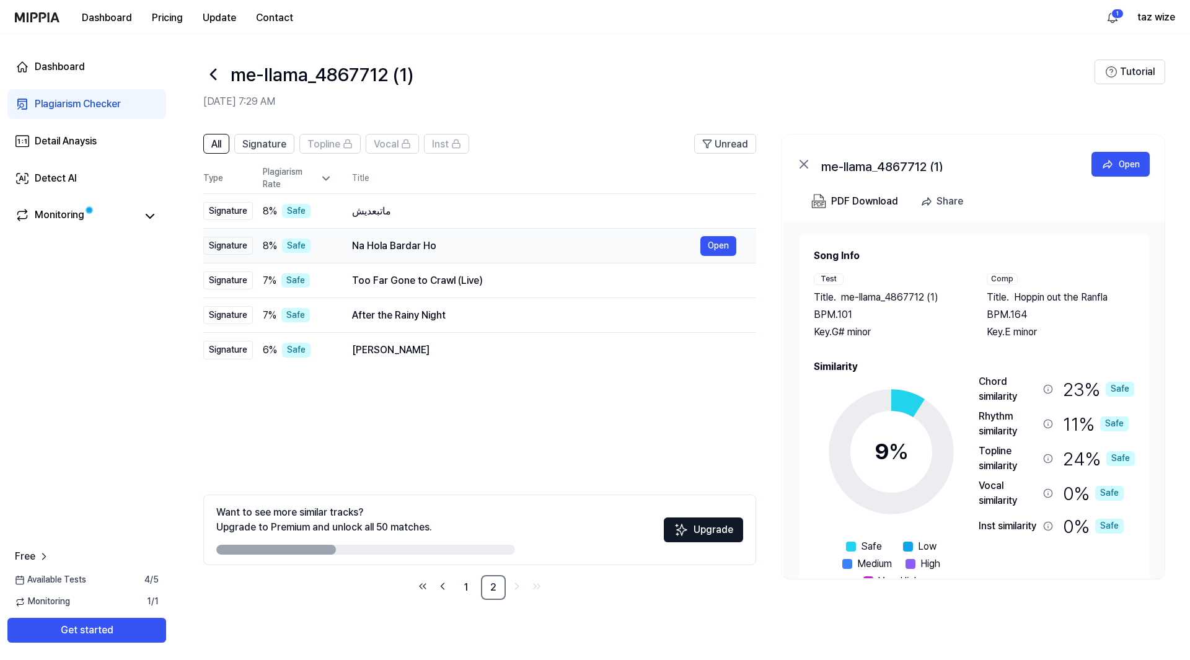
click at [402, 240] on div "Na Hola Bardar Ho" at bounding box center [526, 246] width 348 height 15
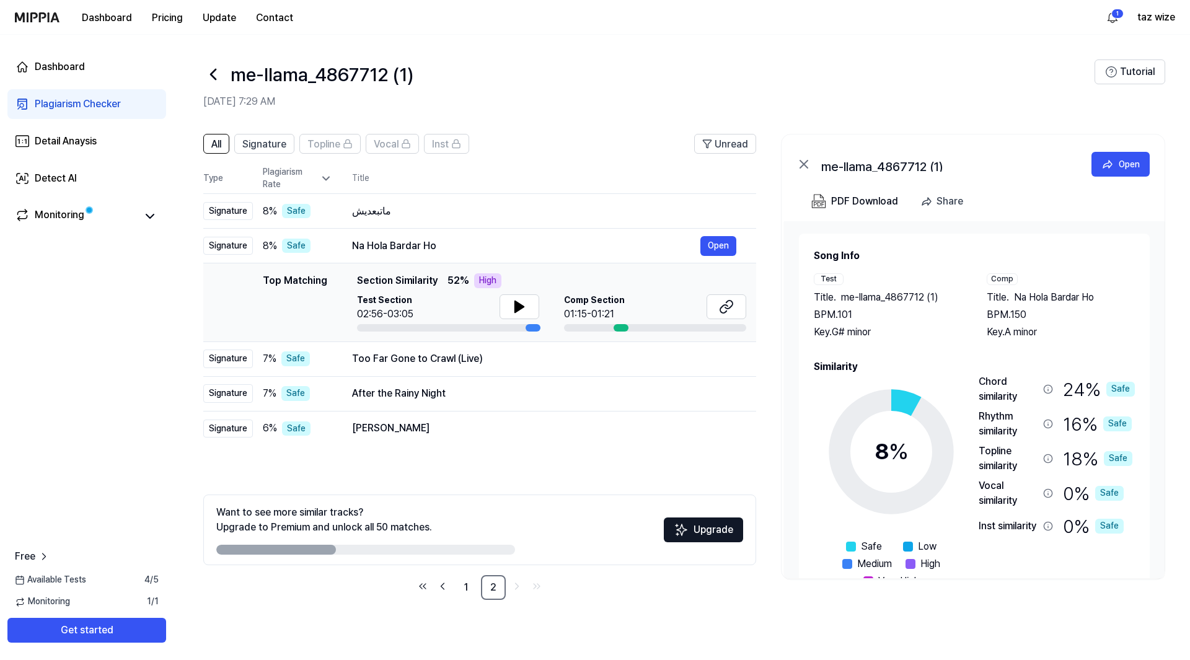
click at [88, 110] on div "Plagiarism Checker" at bounding box center [78, 104] width 86 height 15
